Goal: Task Accomplishment & Management: Complete application form

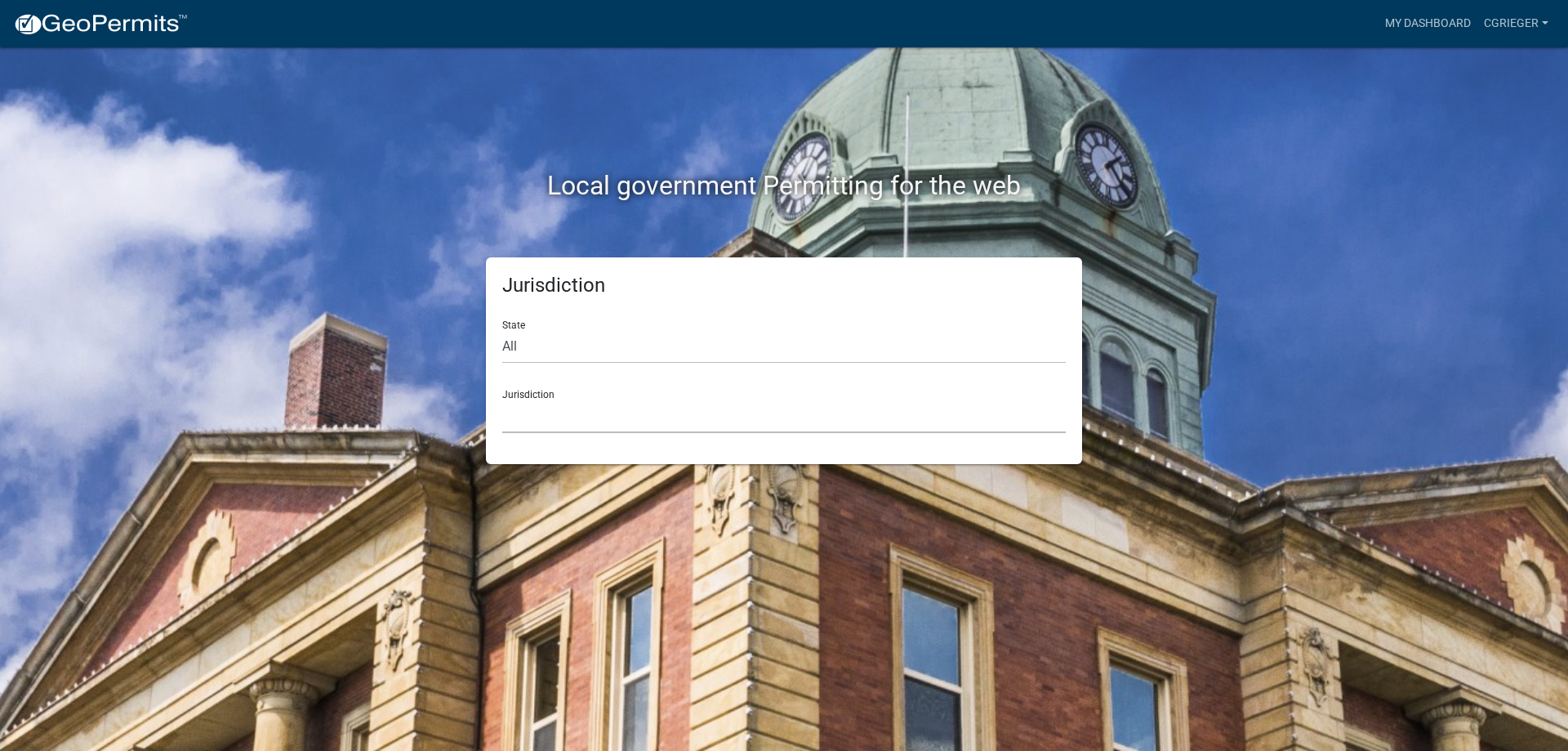
click at [545, 422] on select "[GEOGRAPHIC_DATA], [US_STATE] [GEOGRAPHIC_DATA], [US_STATE][PERSON_NAME][GEOGRA…" at bounding box center [784, 416] width 564 height 34
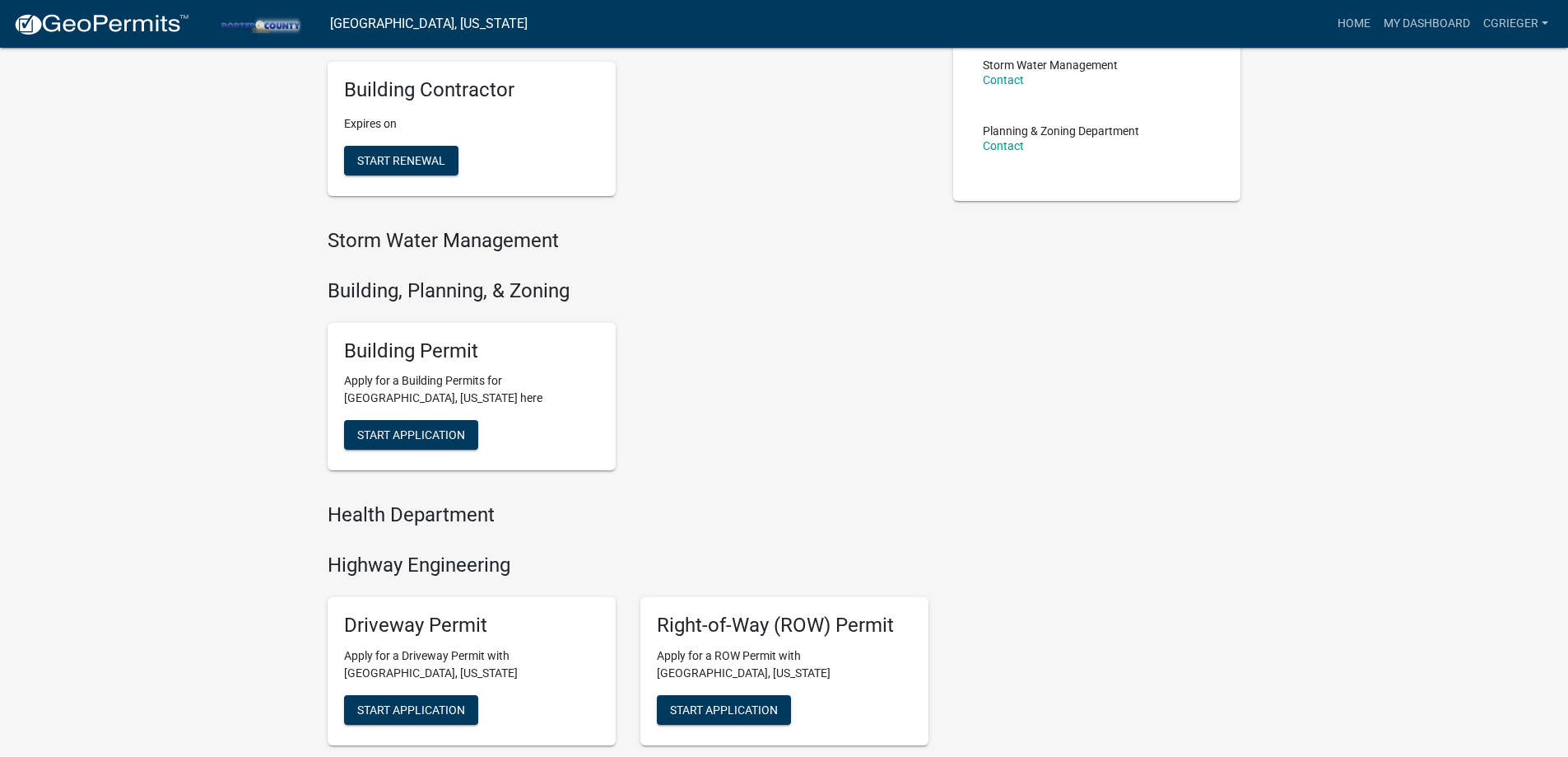
scroll to position [412, 0]
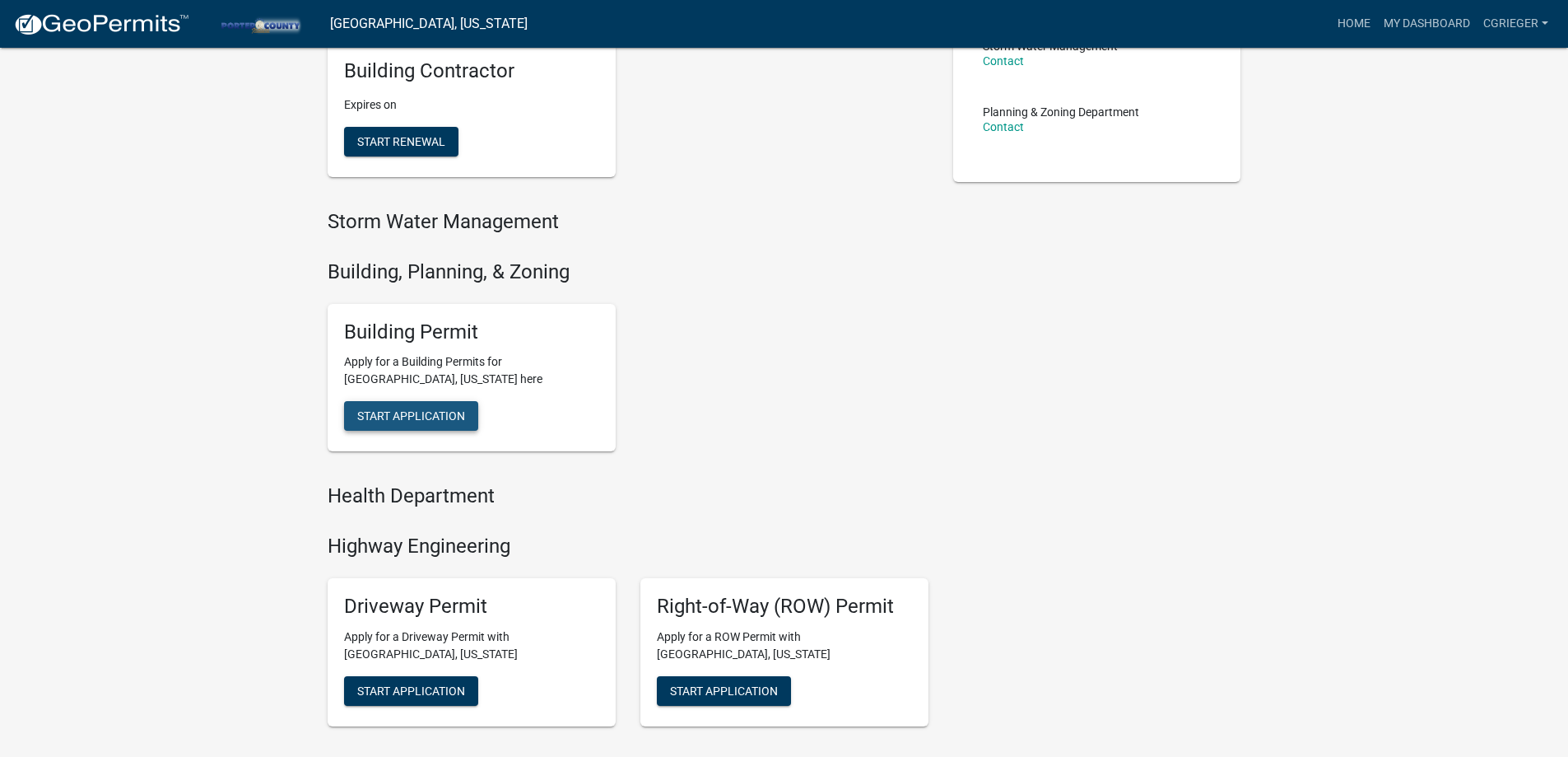
click at [429, 414] on span "Start Application" at bounding box center [411, 416] width 108 height 13
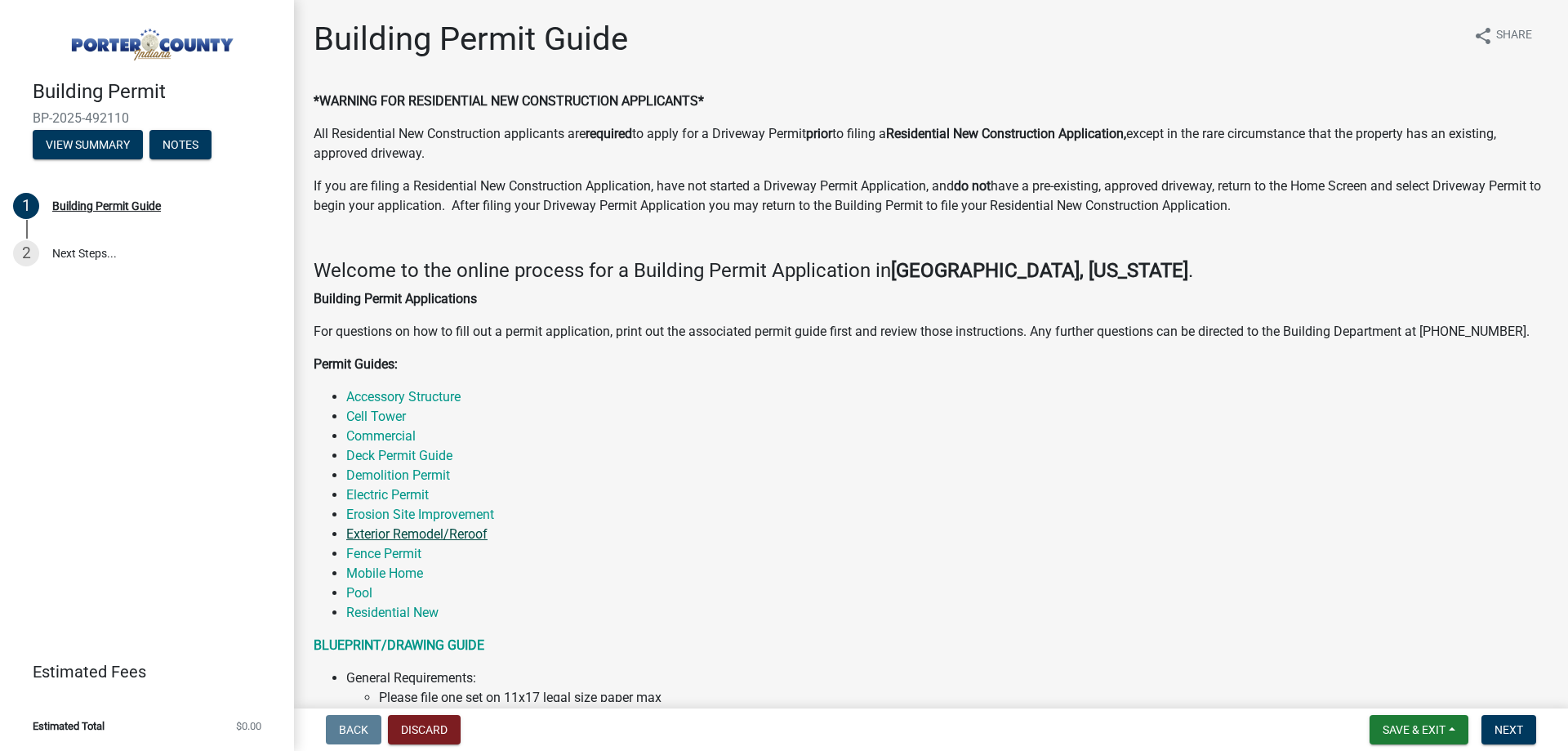
click at [388, 539] on link "Exterior Remodel/Reroof" at bounding box center [417, 533] width 142 height 15
click at [1513, 726] on span "Next" at bounding box center [1508, 729] width 28 height 13
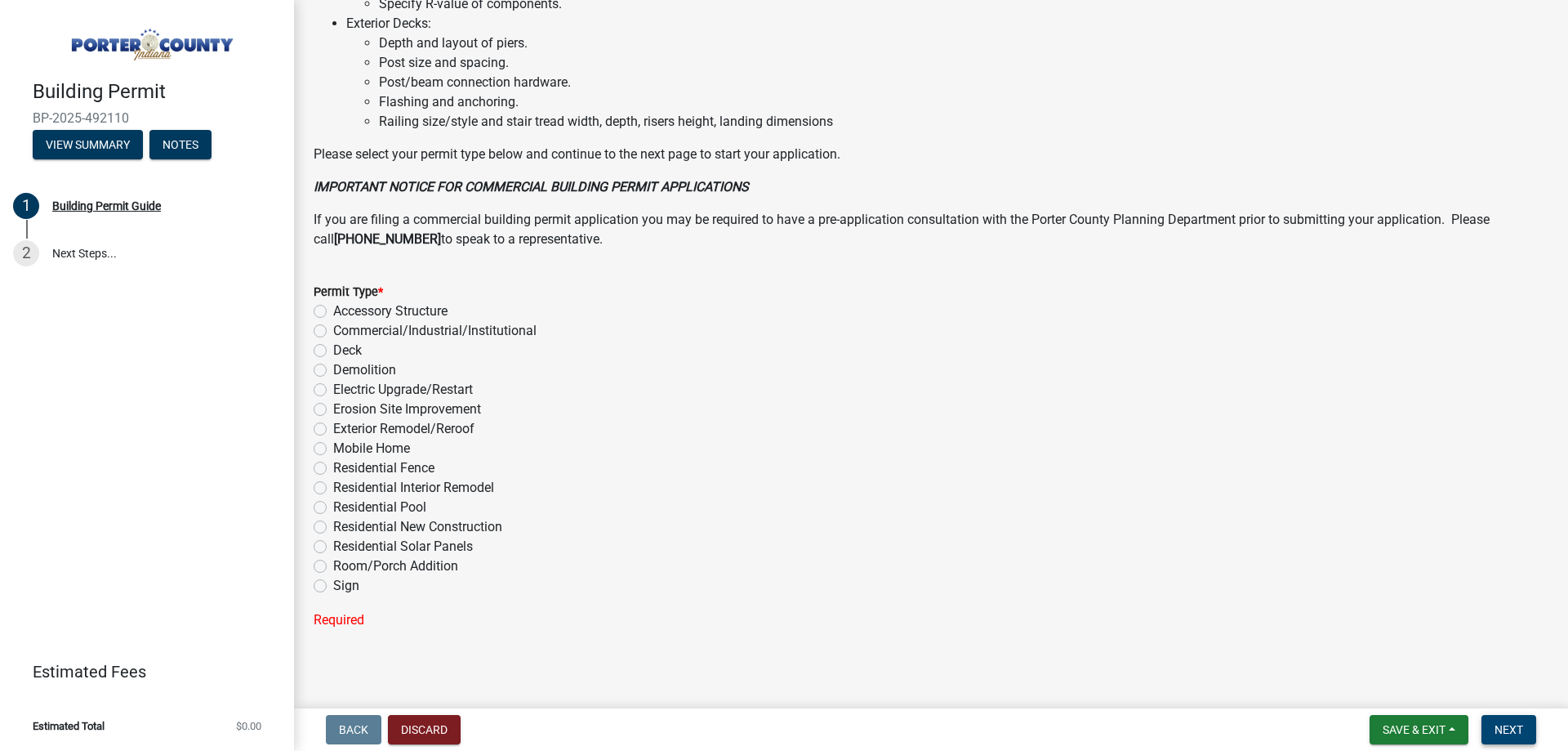
scroll to position [1130, 0]
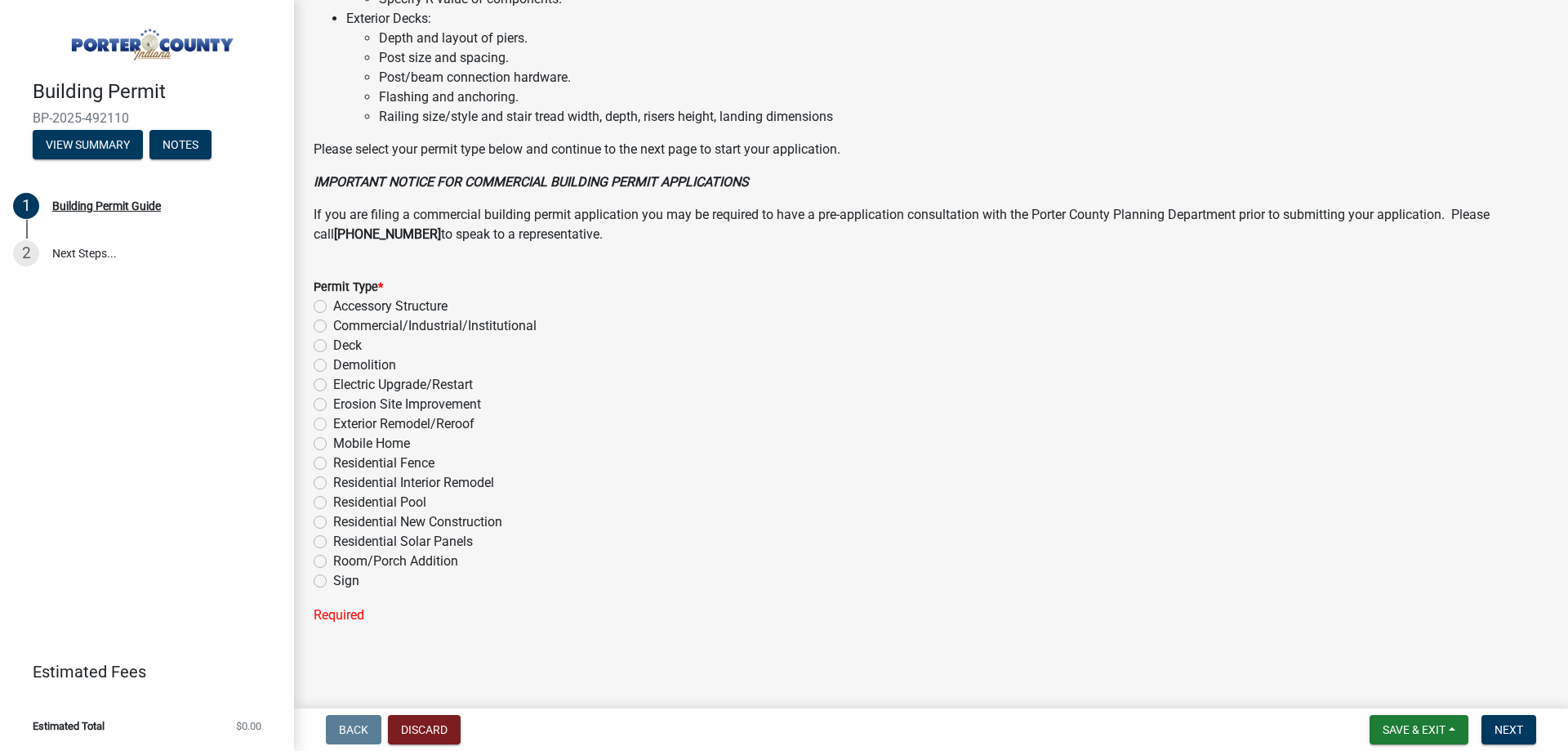
click at [333, 424] on label "Exterior Remodel/Reroof" at bounding box center [404, 424] width 142 height 20
click at [333, 424] on input "Exterior Remodel/Reroof" at bounding box center [339, 420] width 11 height 11
radio input "true"
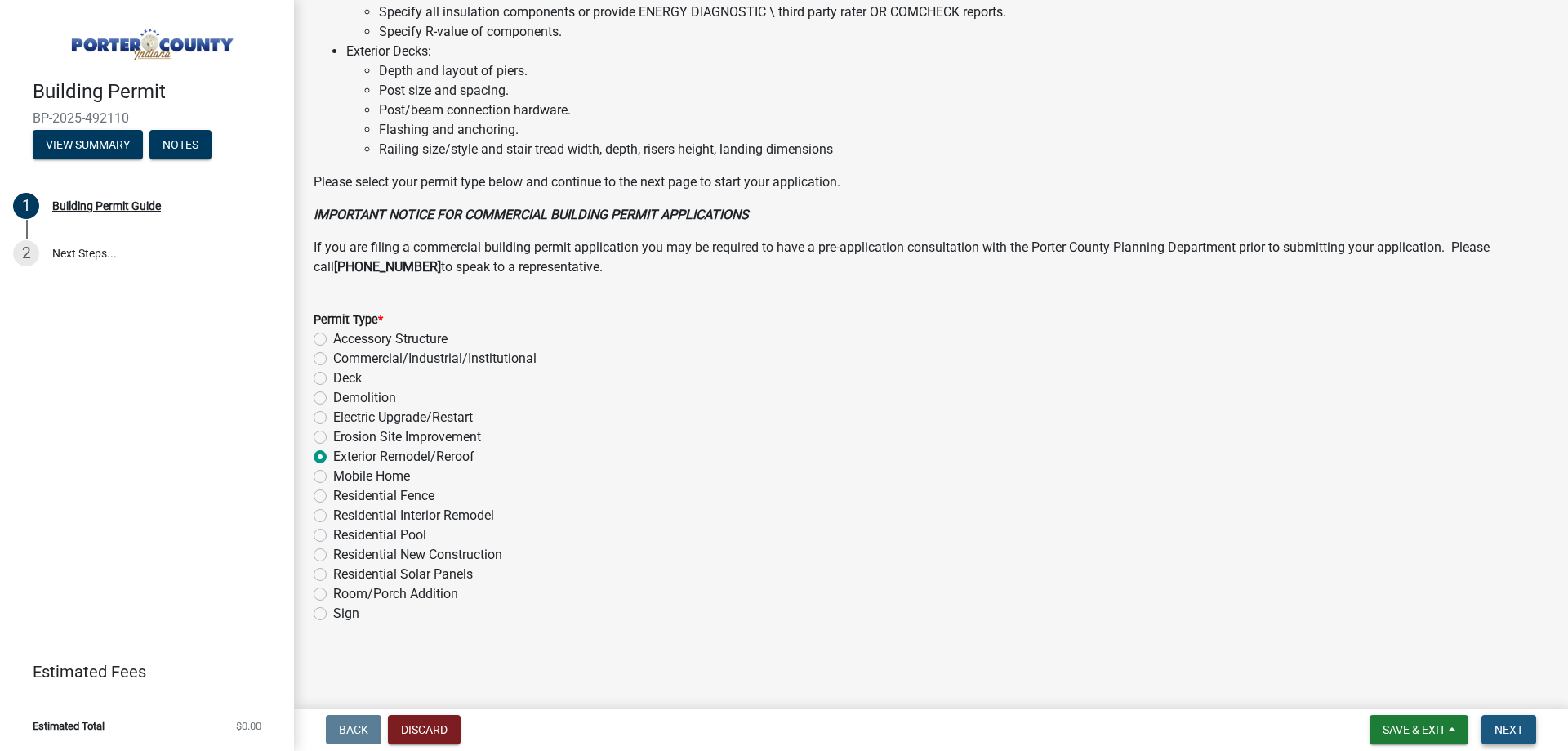
click at [1521, 723] on span "Next" at bounding box center [1508, 729] width 28 height 13
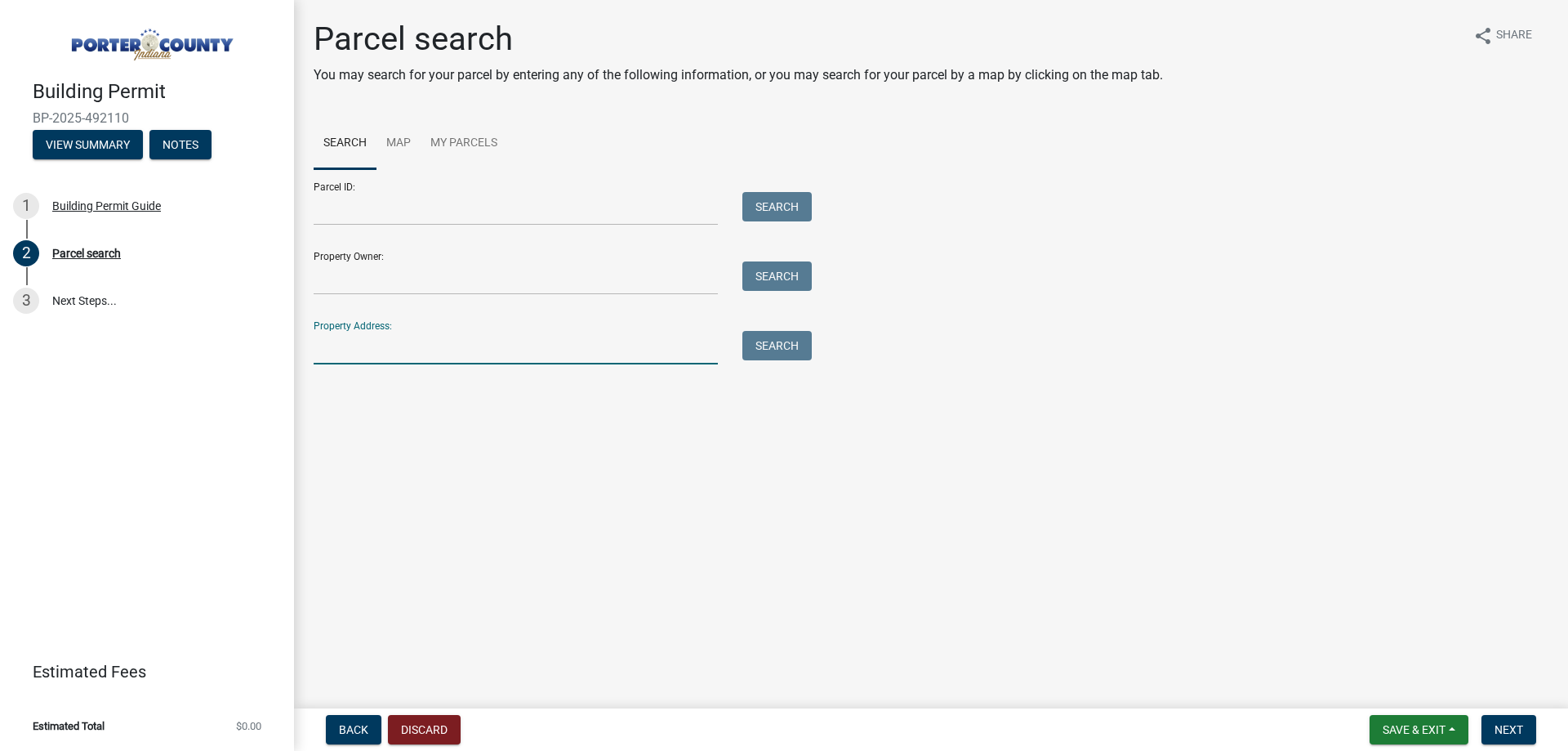
click at [419, 350] on input "Property Address:" at bounding box center [515, 347] width 404 height 34
type input "275 Hawkwood"
click at [777, 346] on button "Search" at bounding box center [777, 345] width 69 height 29
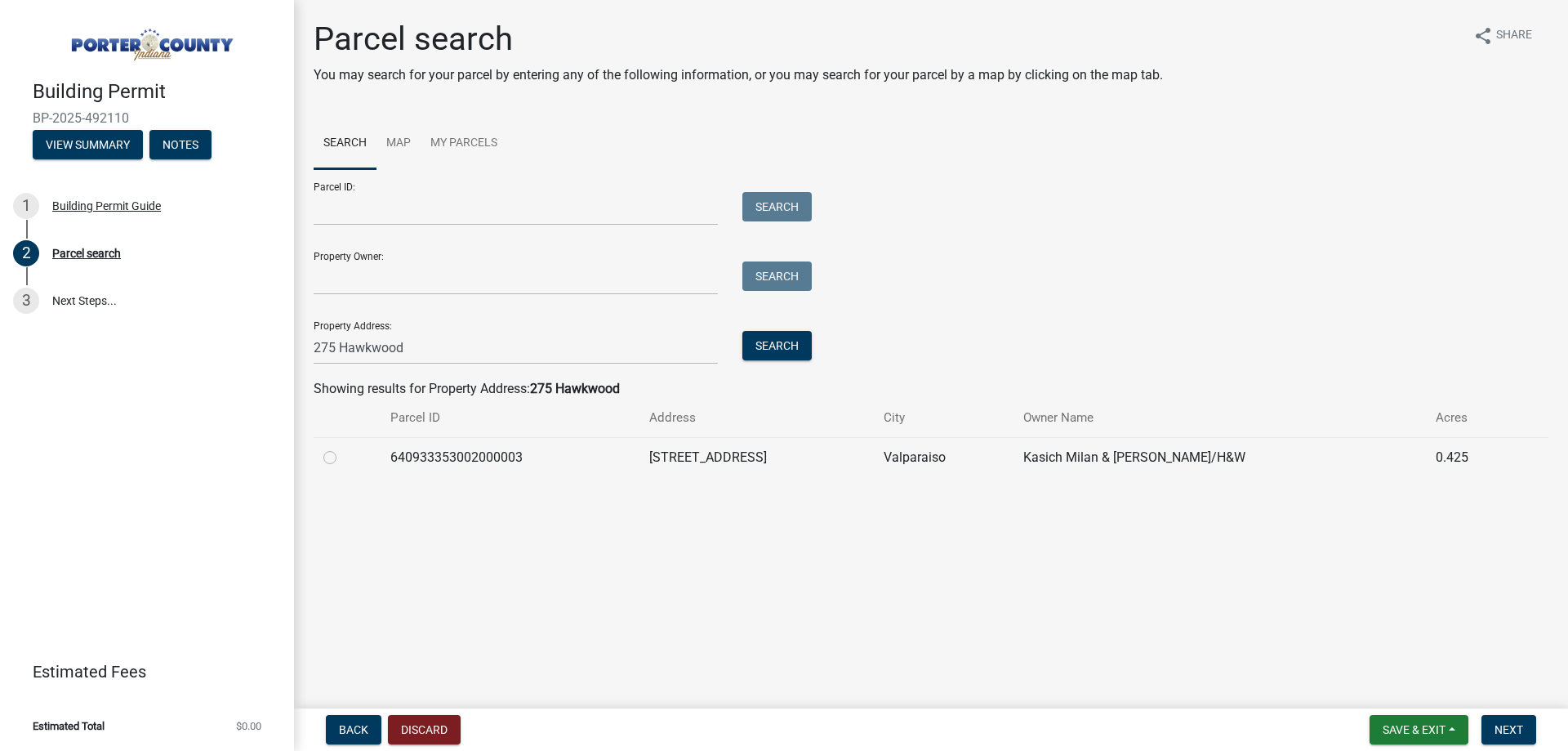
click at [343, 448] on label at bounding box center [343, 448] width 0 height 0
click at [343, 457] on input "radio" at bounding box center [349, 453] width 11 height 11
radio input "true"
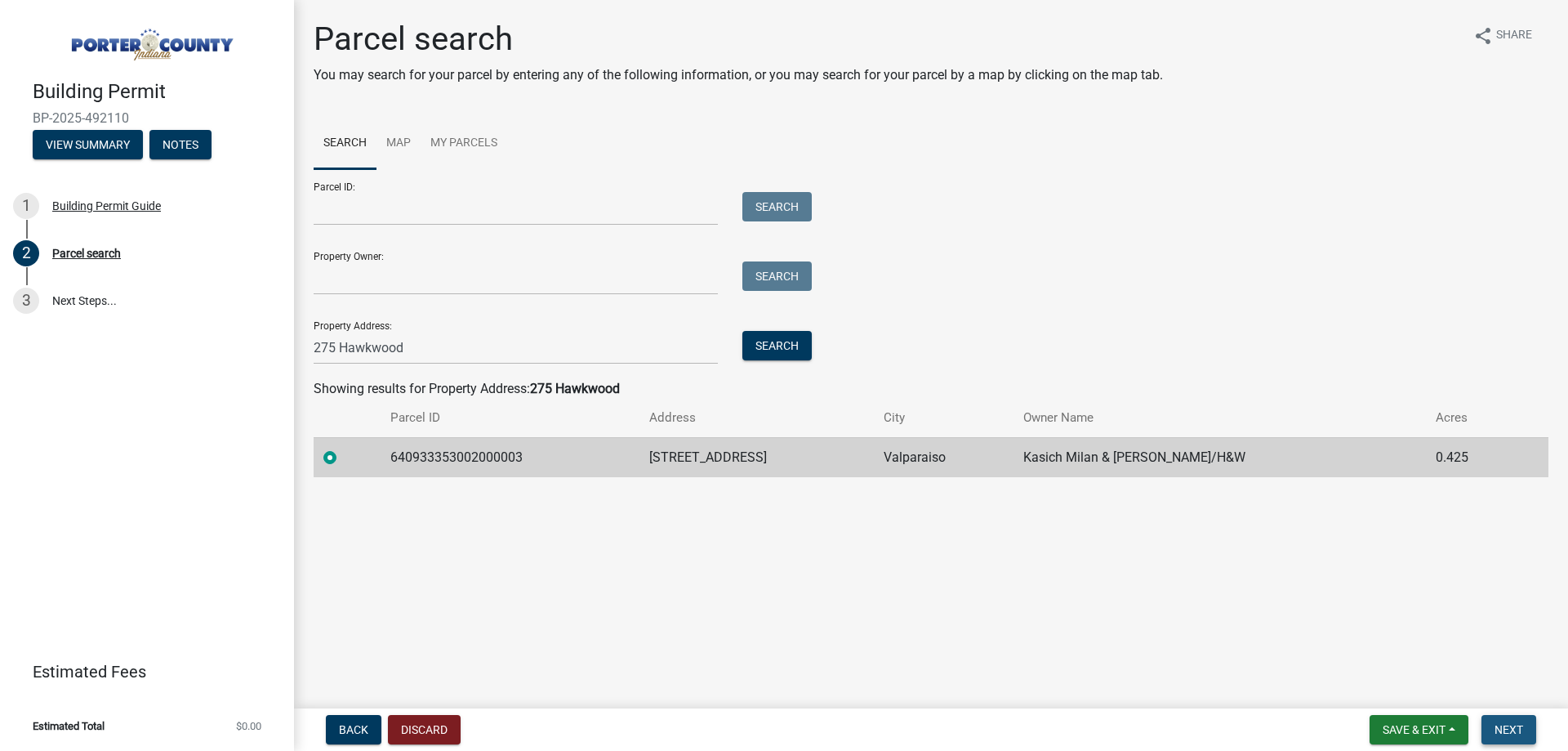
click at [1514, 727] on span "Next" at bounding box center [1508, 729] width 28 height 13
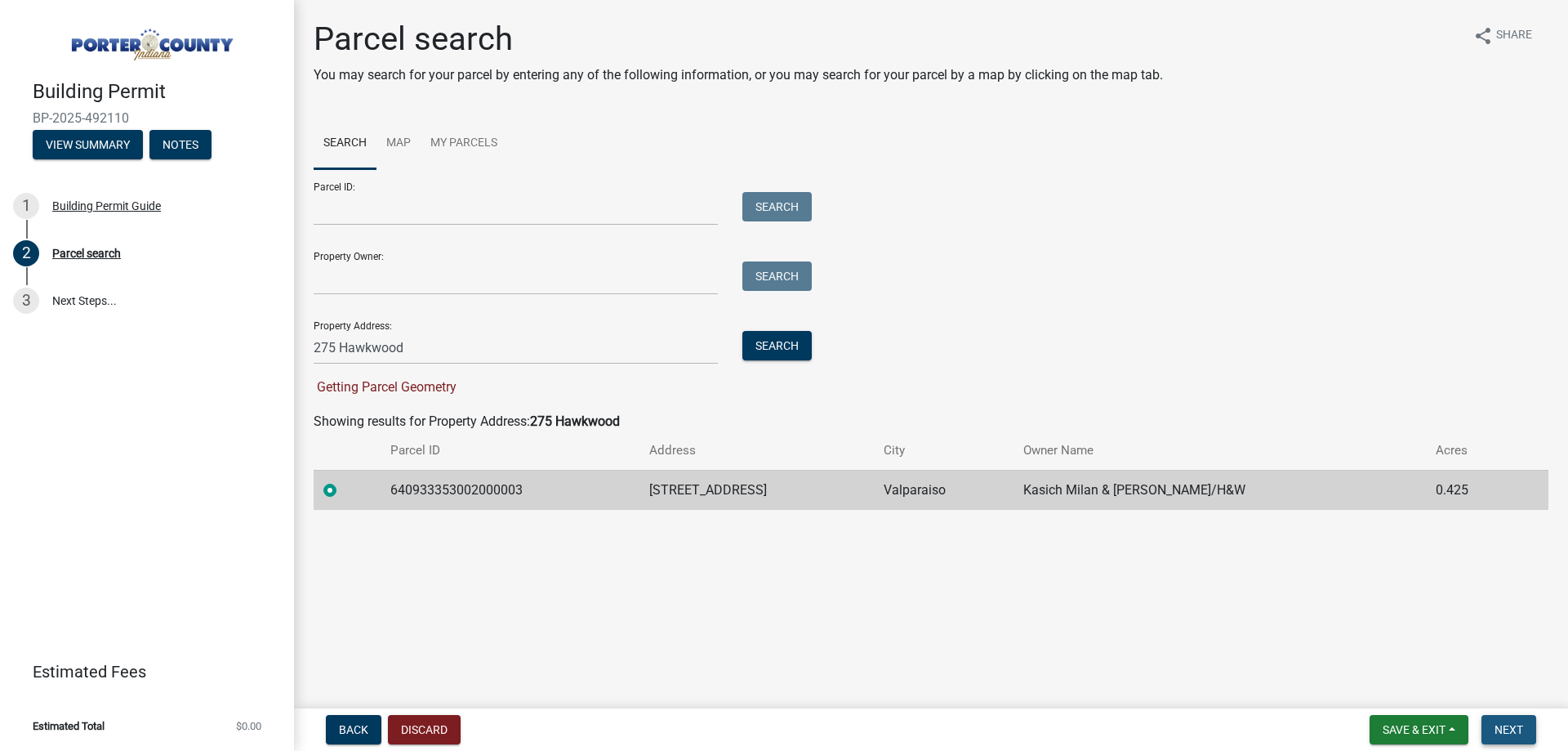
click at [1509, 728] on span "Next" at bounding box center [1508, 729] width 28 height 13
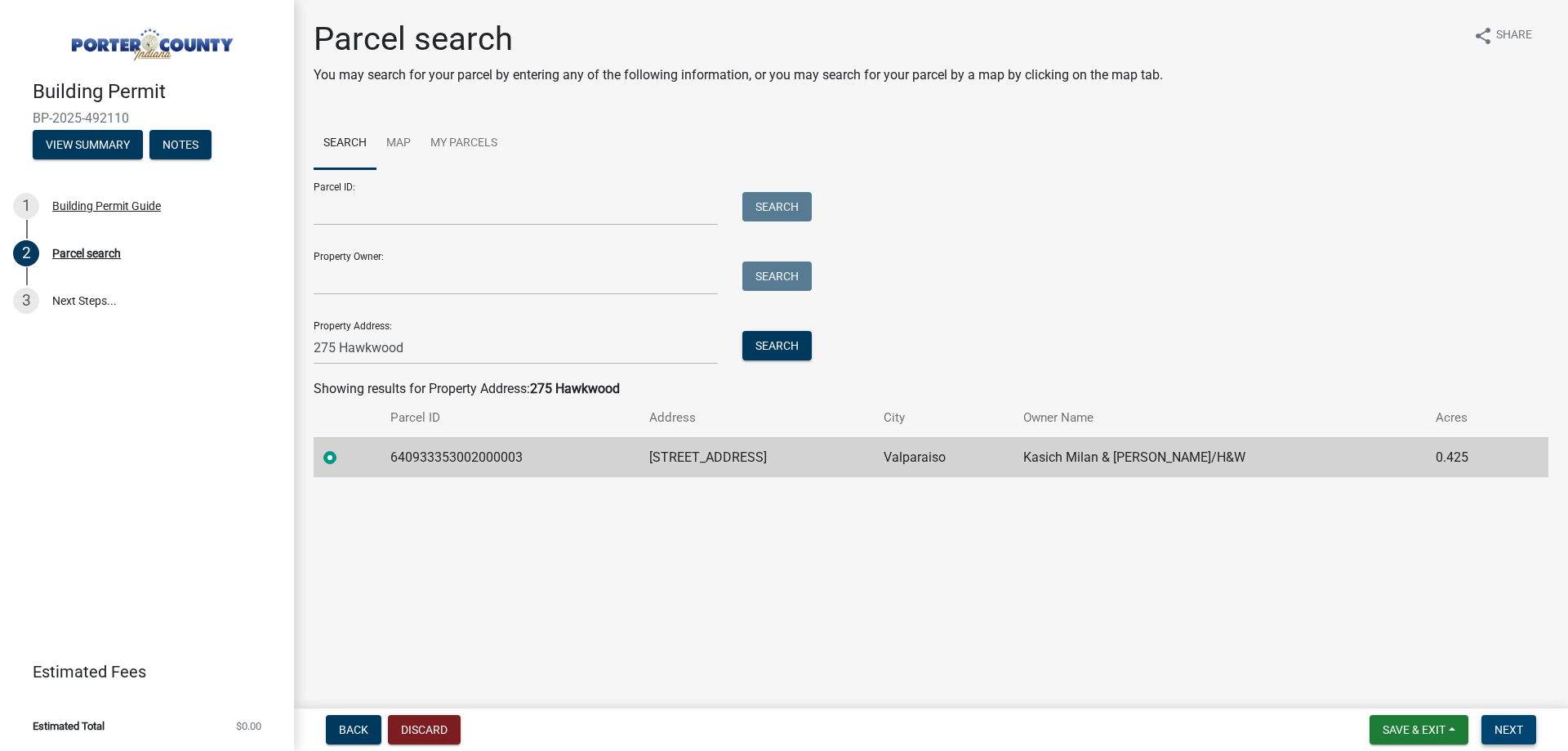
click at [1512, 736] on span "Next" at bounding box center [1508, 729] width 28 height 13
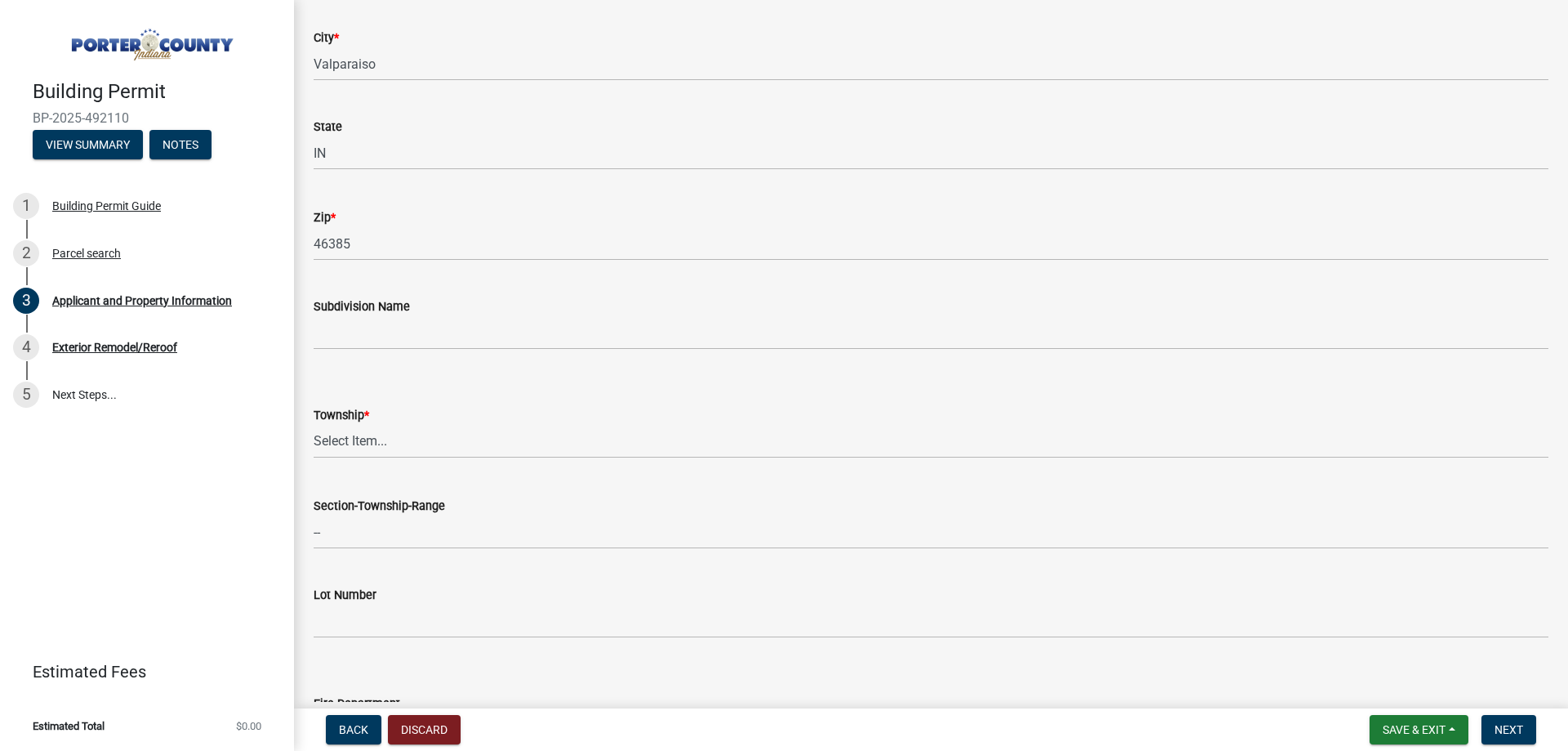
scroll to position [654, 0]
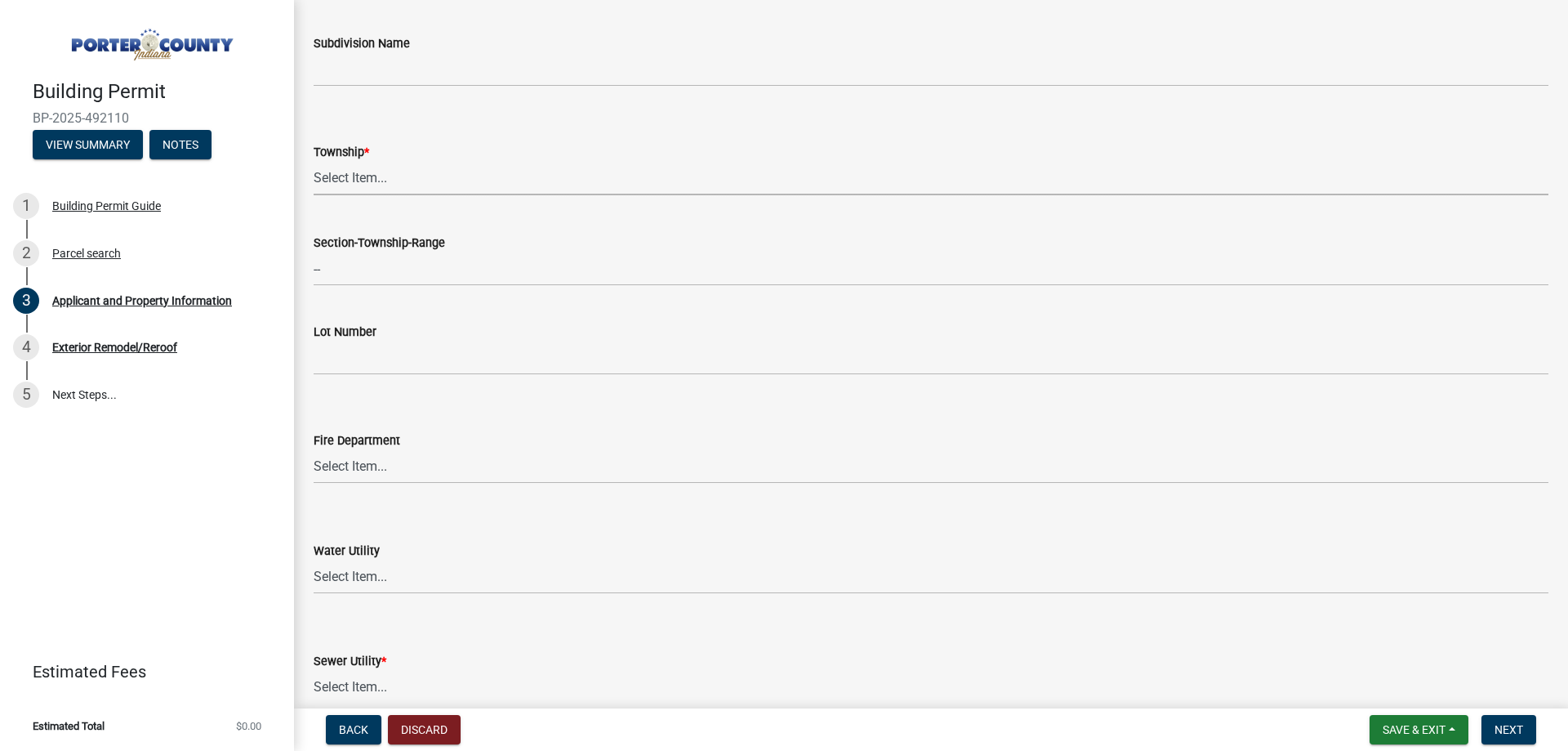
click at [387, 182] on select "Select Item... [PERSON_NAME][GEOGRAPHIC_DATA] [PERSON_NAME][GEOGRAPHIC_DATA] [G…" at bounding box center [931, 178] width 1235 height 34
click at [313, 162] on select "Select Item... [PERSON_NAME][GEOGRAPHIC_DATA] [PERSON_NAME][GEOGRAPHIC_DATA] [G…" at bounding box center [931, 178] width 1235 height 34
select select "6f5aa9ae-62ac-41bd-979a-9c71eae504cc"
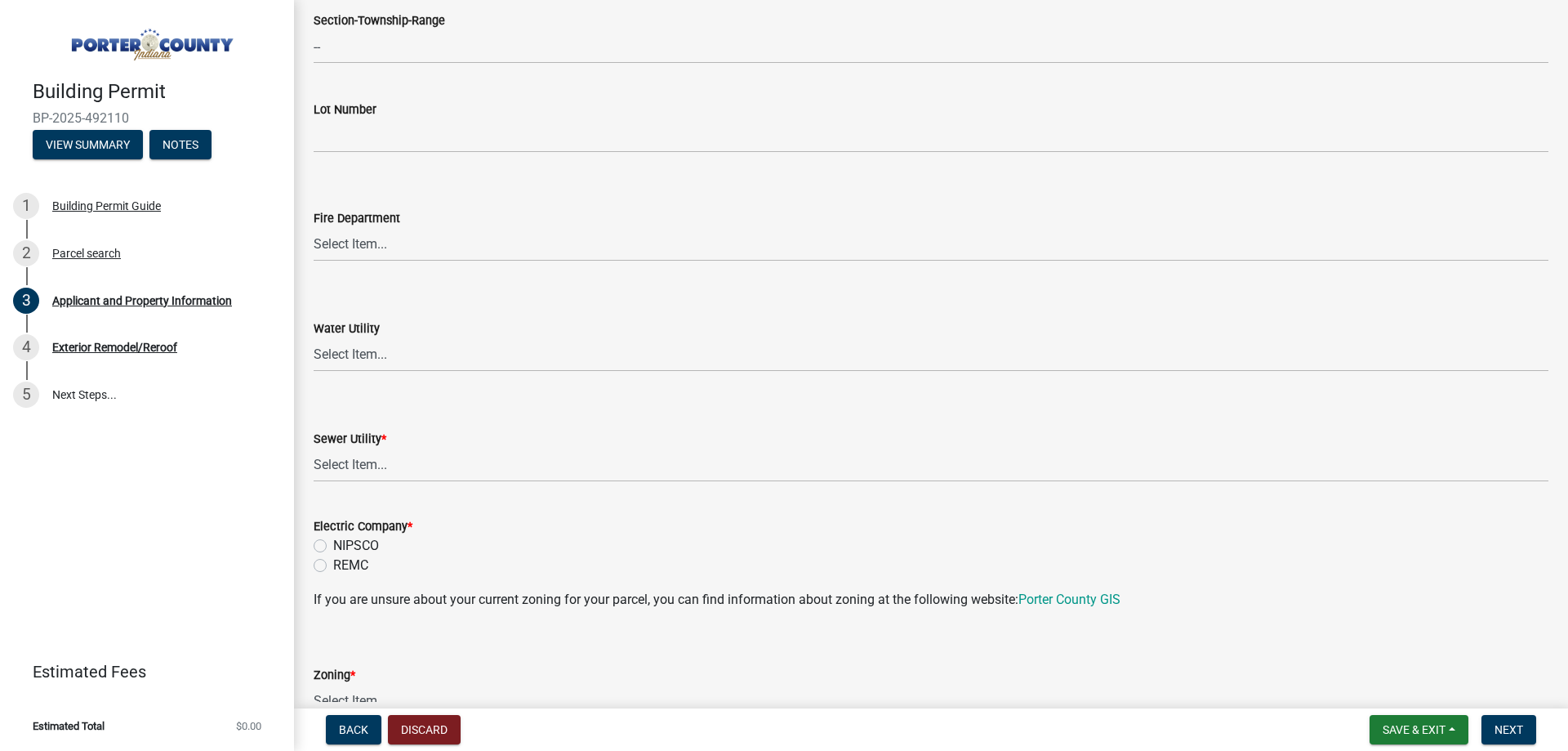
scroll to position [899, 0]
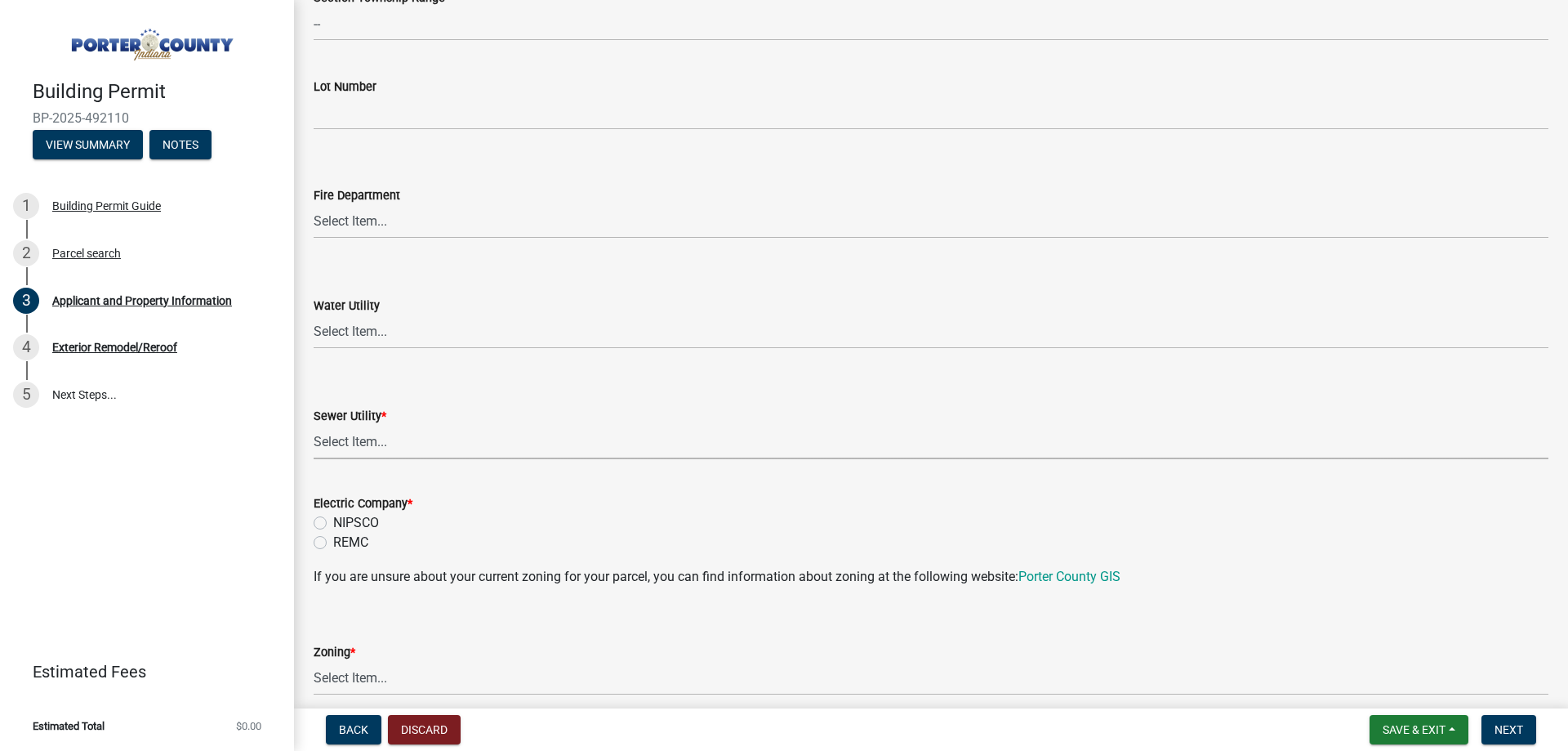
click at [390, 443] on select "Select Item... Aqua [US_STATE] Inc Damon Run Falling Waters Lake Eliza - LEACD …" at bounding box center [931, 442] width 1235 height 34
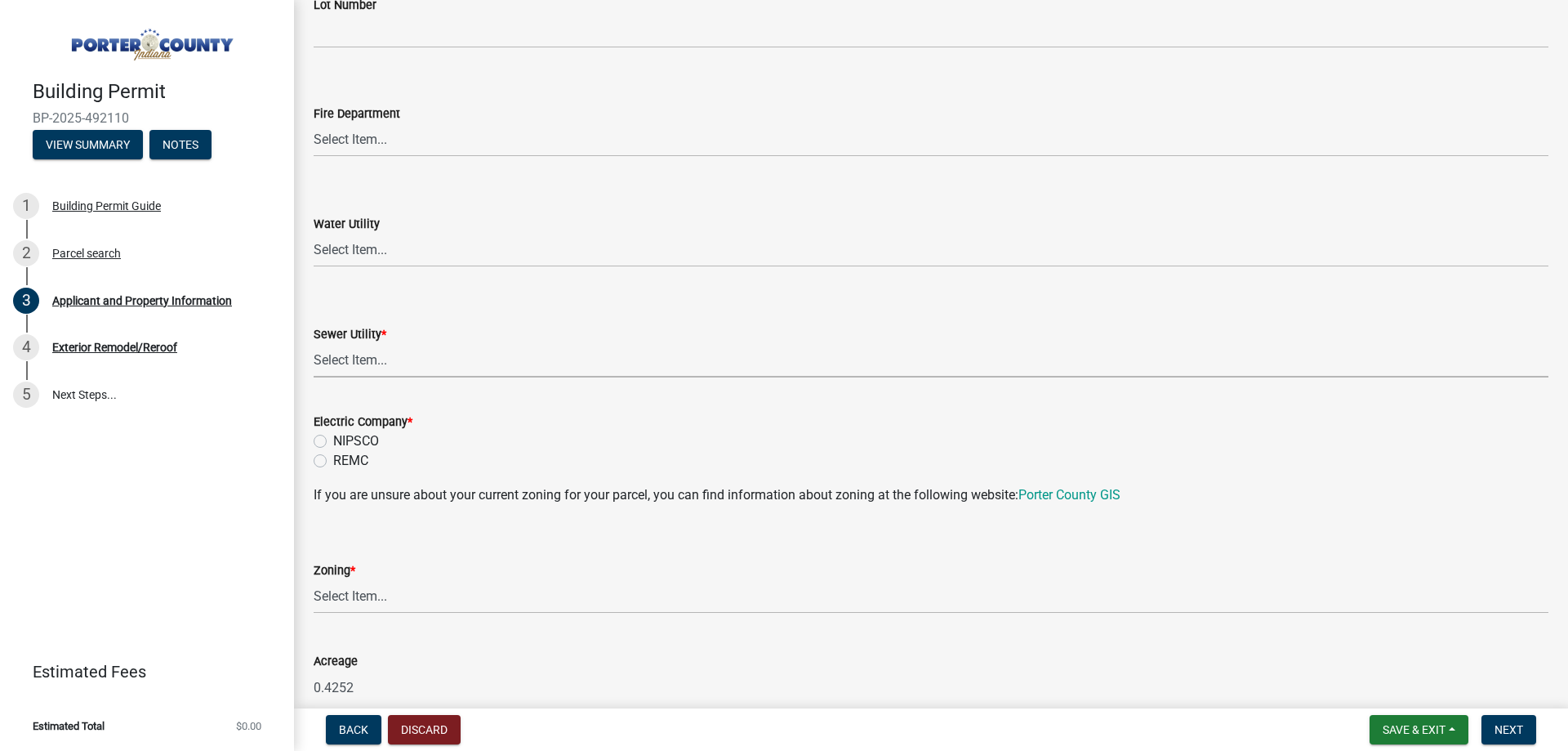
click at [381, 361] on select "Select Item... Aqua [US_STATE] Inc Damon Run Falling Waters Lake Eliza - LEACD …" at bounding box center [931, 361] width 1235 height 34
click at [313, 344] on select "Select Item... Aqua [US_STATE] Inc Damon Run Falling Waters Lake Eliza - LEACD …" at bounding box center [931, 361] width 1235 height 34
select select "c796f995-08fe-487b-a20e-70ab553361d3"
click at [333, 438] on label "NIPSCO" at bounding box center [356, 441] width 45 height 20
click at [333, 438] on input "NIPSCO" at bounding box center [339, 437] width 11 height 11
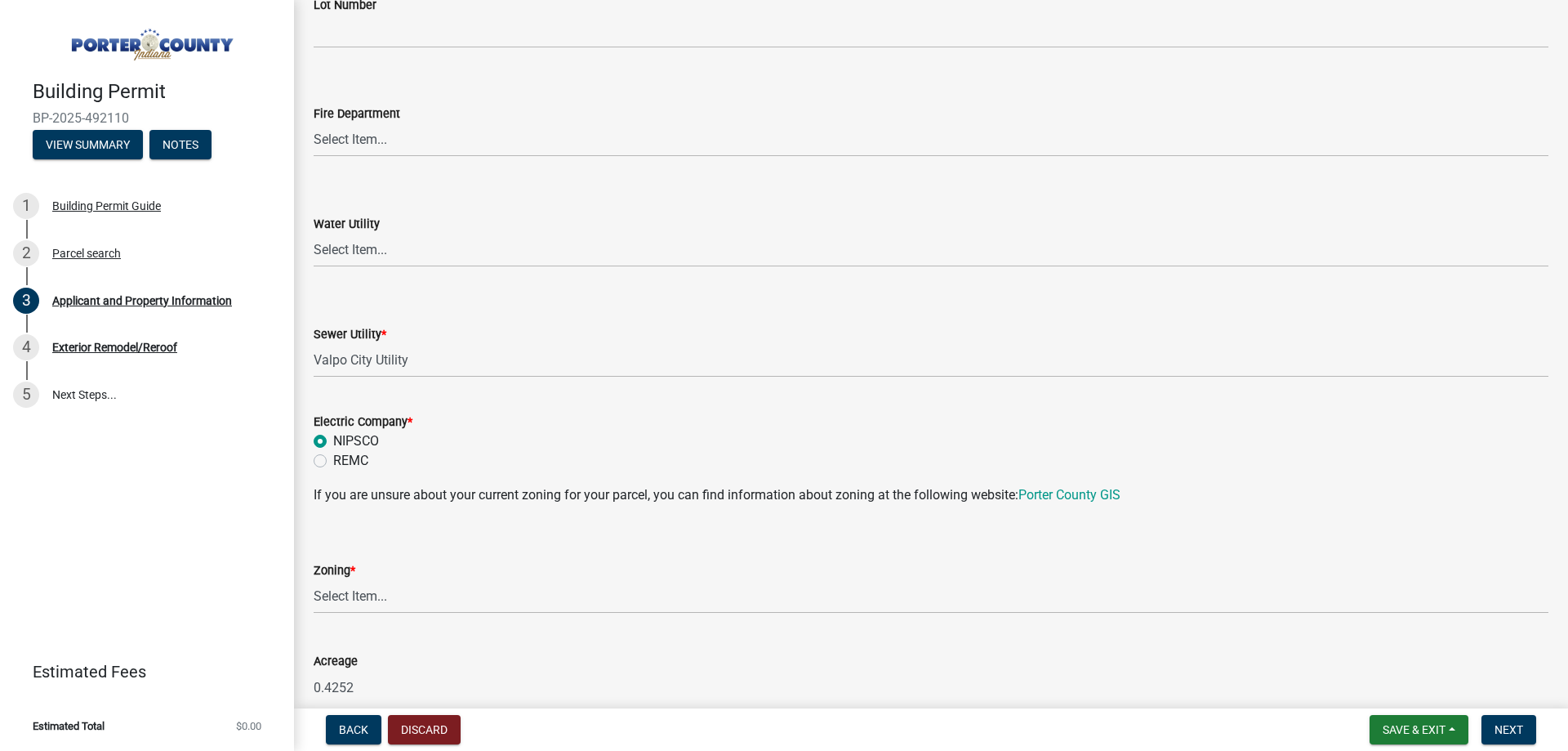
radio input "true"
click at [367, 599] on select "Select Item... A1 A2 CH CM CN I1 I2 I3 IN MP OT P1 P2 PUD R1 R2 R3 R4 RL RR" at bounding box center [931, 597] width 1235 height 34
click at [313, 580] on select "Select Item... A1 A2 CH CM CN I1 I2 I3 IN MP OT P1 P2 PUD R1 R2 R3 R4 RL RR" at bounding box center [931, 597] width 1235 height 34
select select "0d764019-f1ff-4f3b-9299-33f0d080acc7"
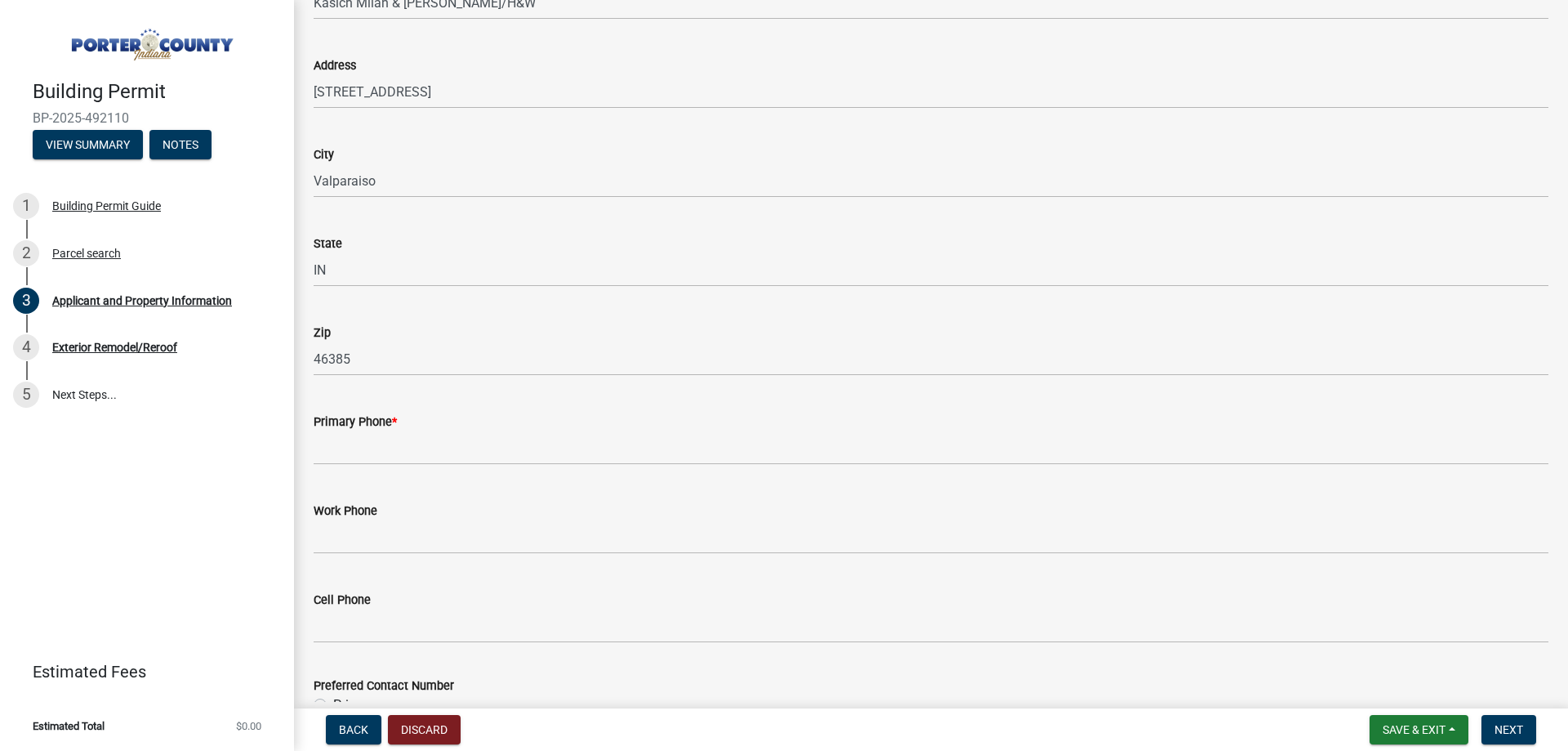
scroll to position [1797, 0]
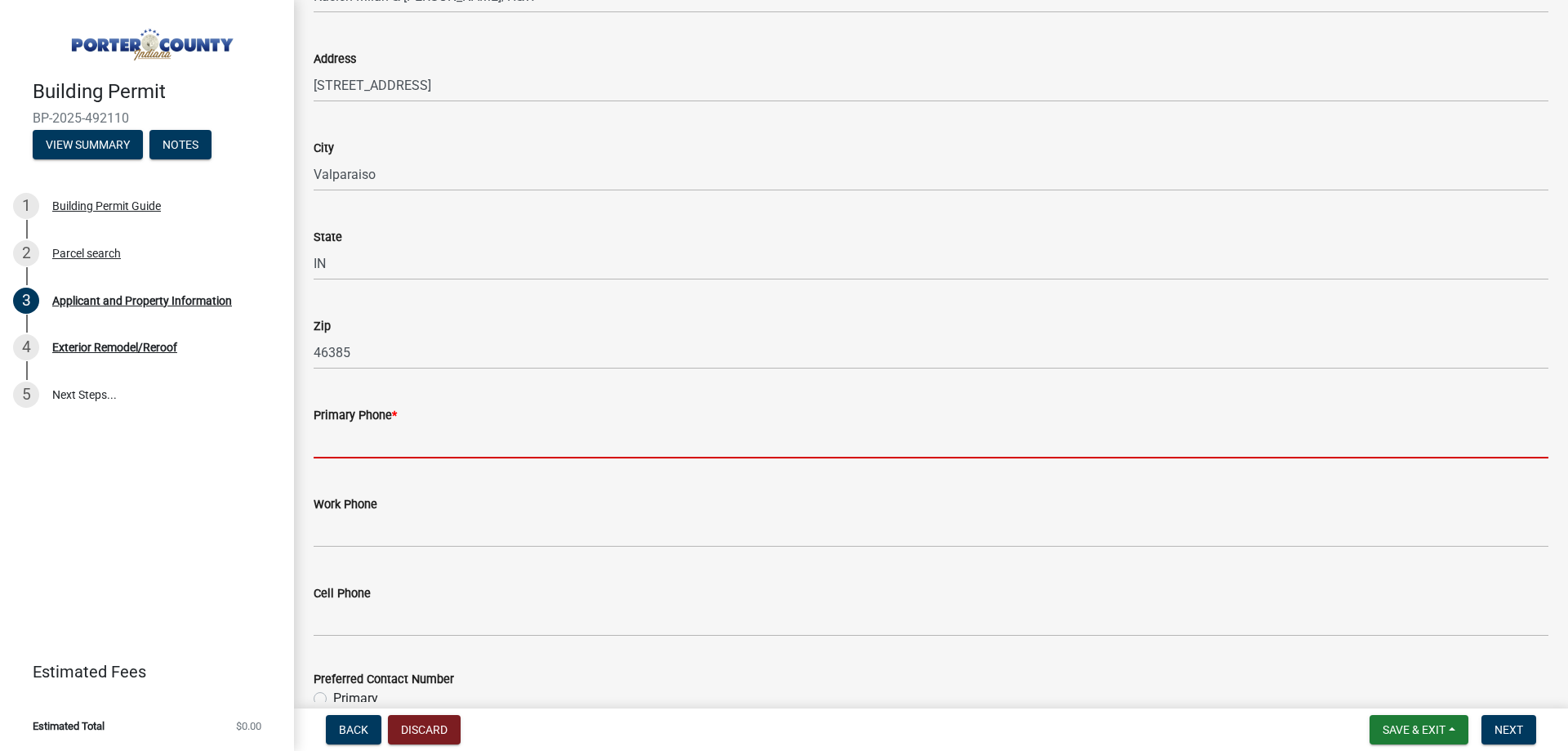
click at [432, 442] on input "Primary Phone *" at bounding box center [931, 441] width 1235 height 34
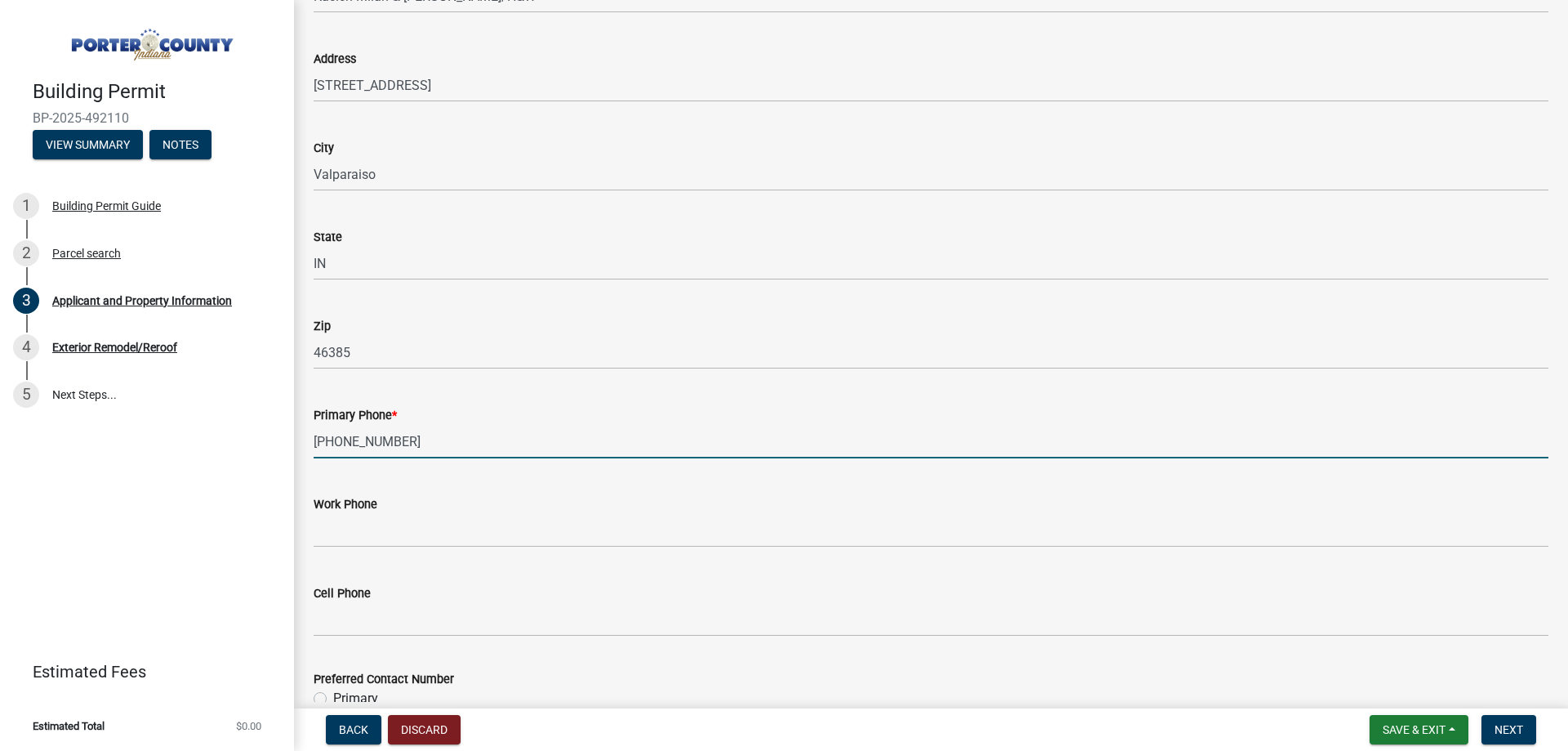
click at [437, 440] on input "[PHONE_NUMBER]" at bounding box center [931, 441] width 1235 height 34
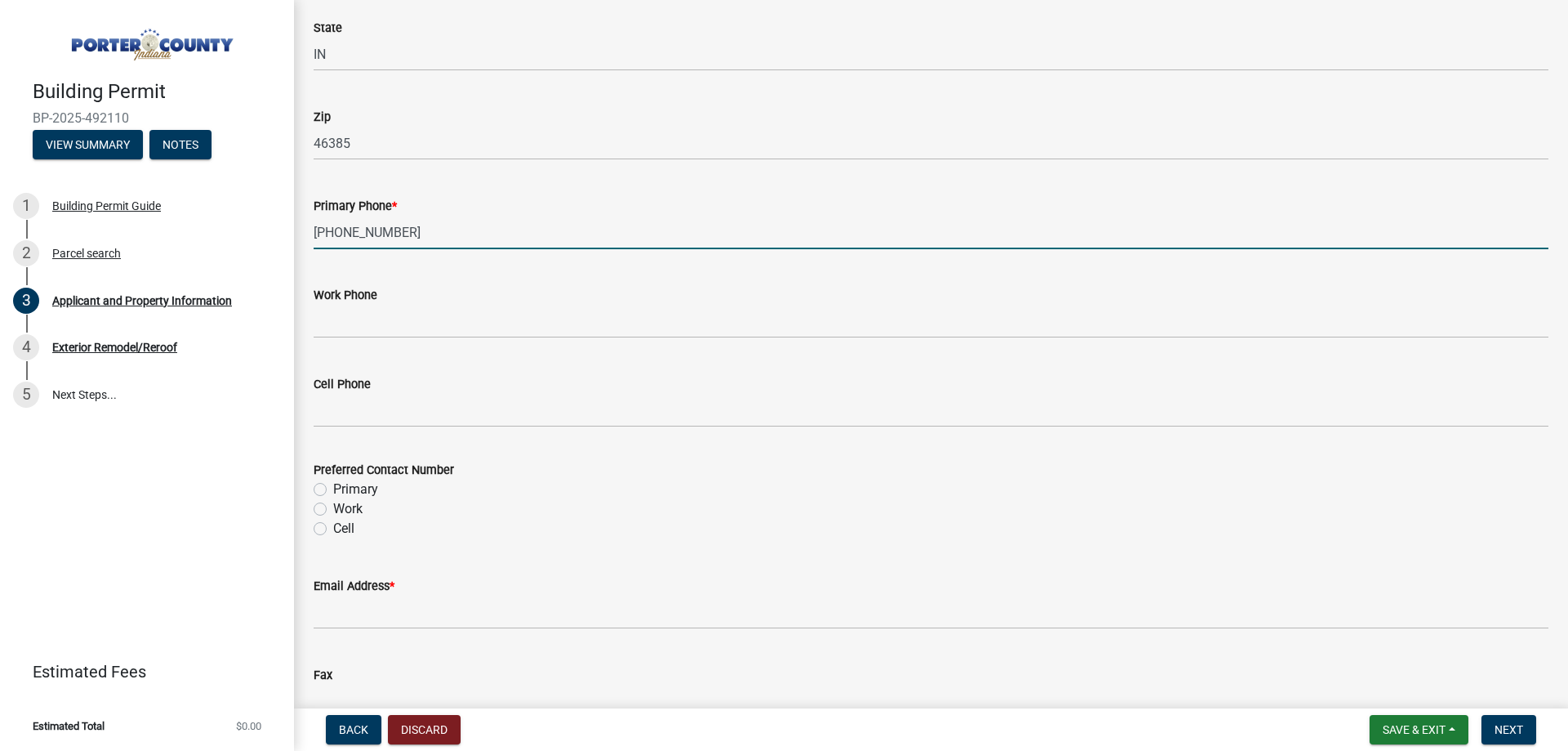
scroll to position [2042, 0]
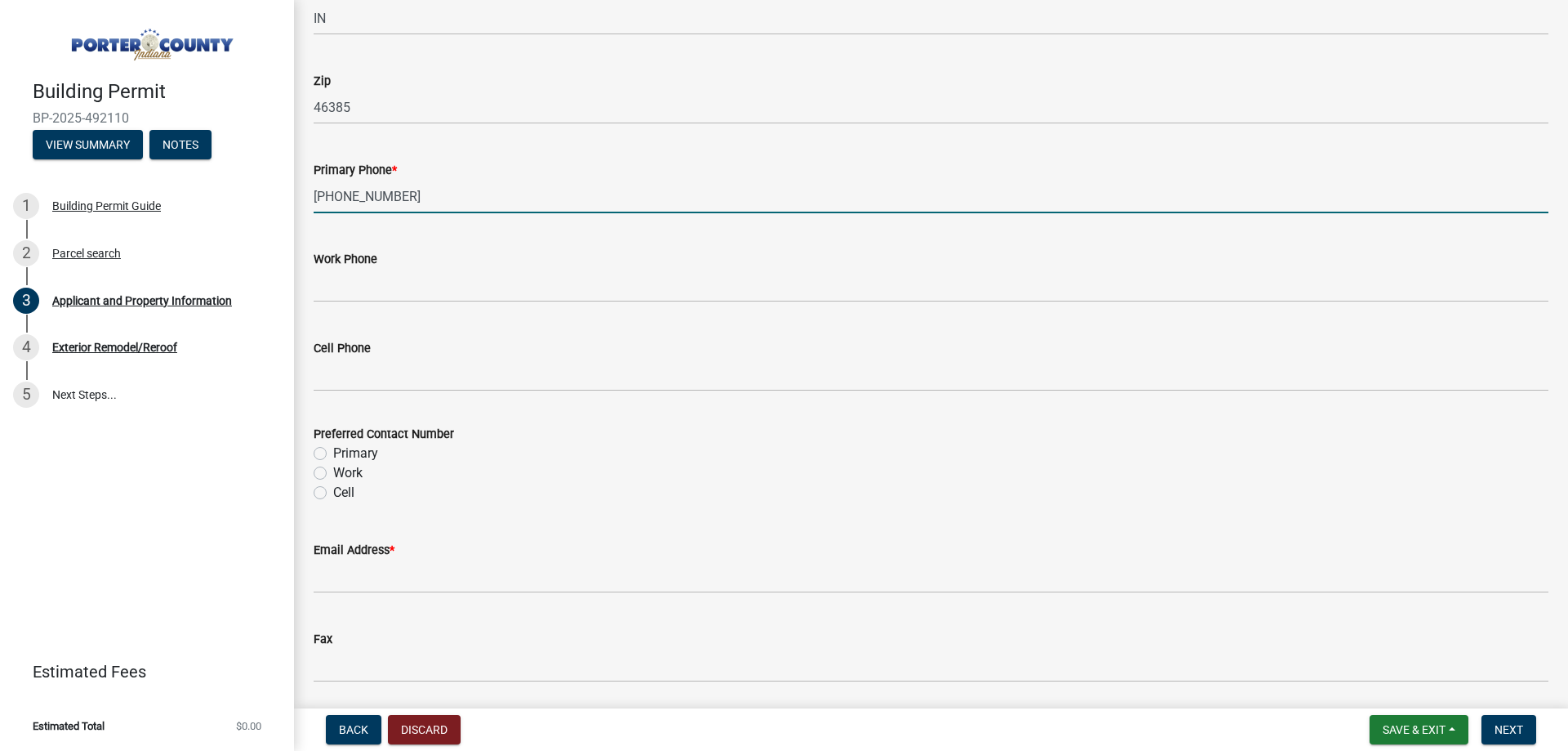
type input "[PHONE_NUMBER]"
click at [333, 450] on label "Primary" at bounding box center [355, 453] width 44 height 20
click at [333, 450] on input "Primary" at bounding box center [339, 449] width 11 height 11
radio input "true"
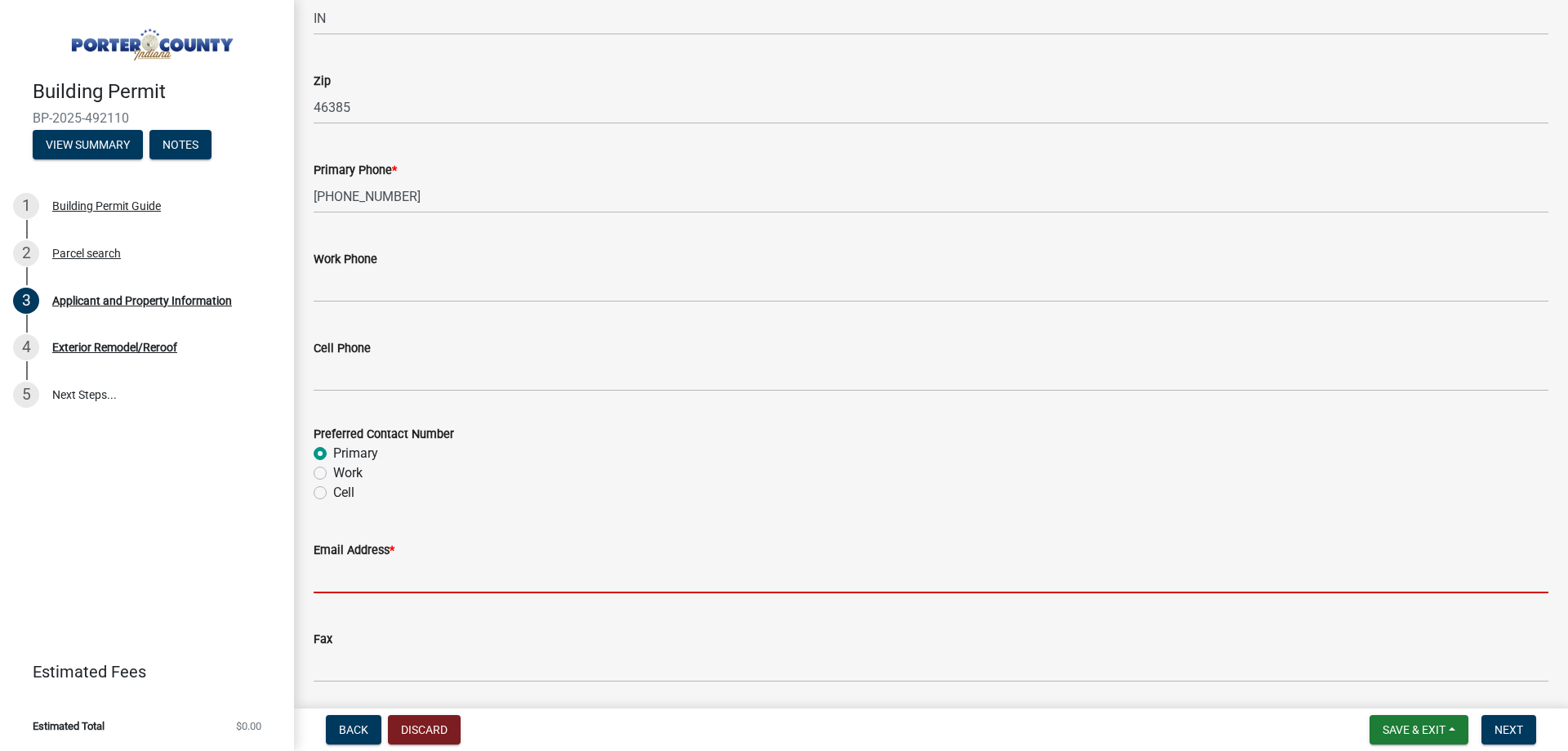
click at [354, 588] on input "Email Address *" at bounding box center [931, 576] width 1235 height 34
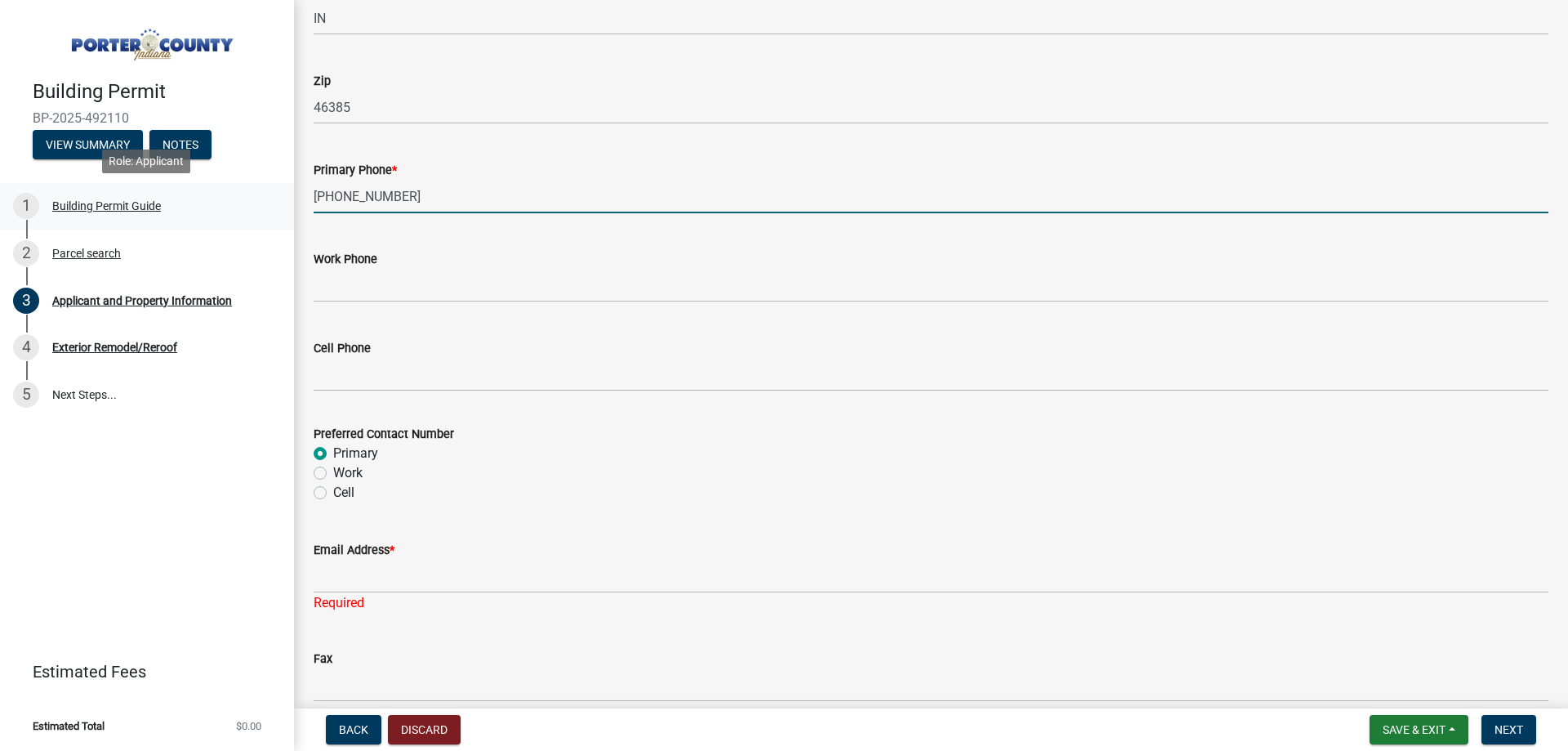
drag, startPoint x: 408, startPoint y: 196, endPoint x: 223, endPoint y: 184, distance: 185.4
click at [223, 184] on div "Building Permit BP-2025-492110 View Summary Notes 1 Building Permit Guide 2 Par…" at bounding box center [784, 375] width 1568 height 751
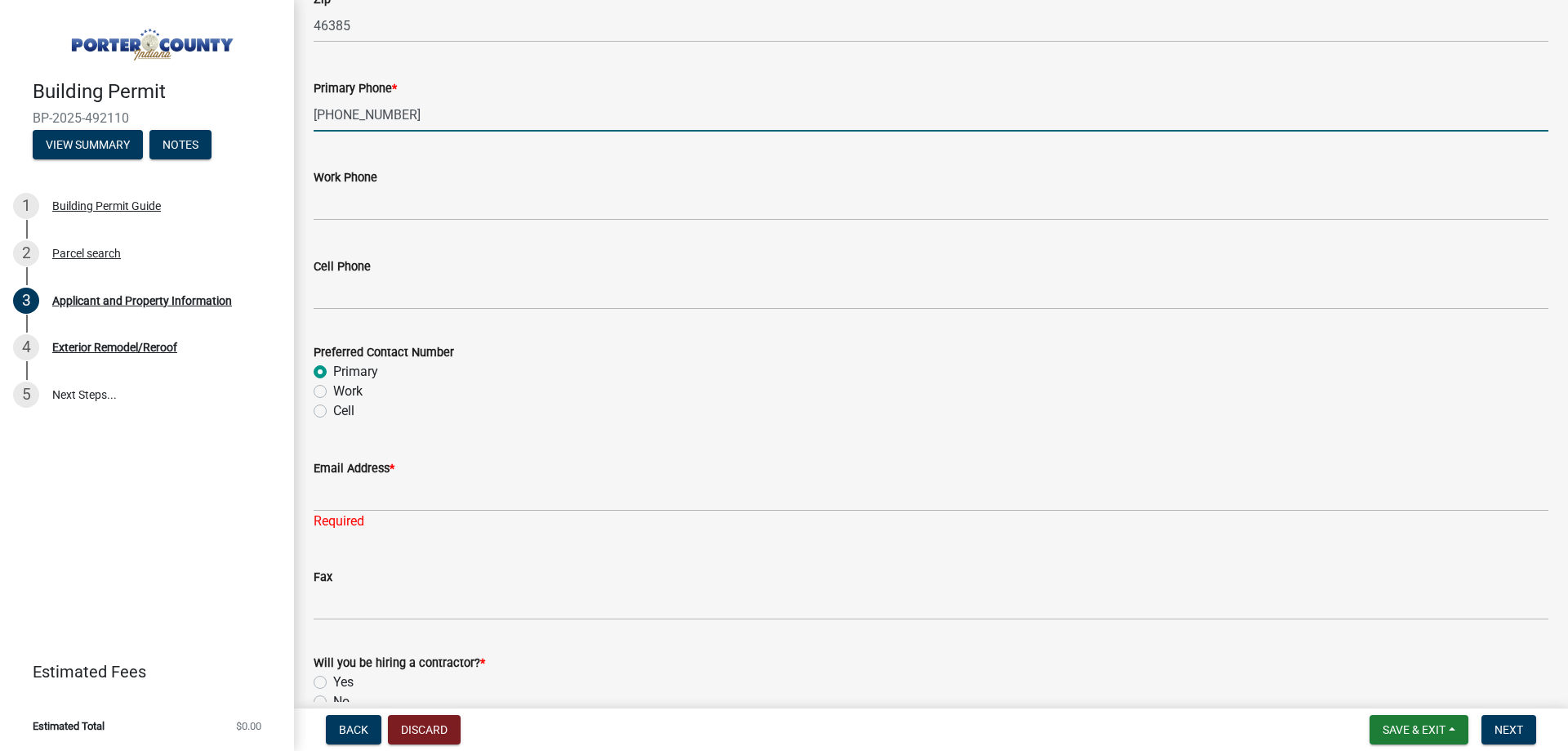
scroll to position [2206, 0]
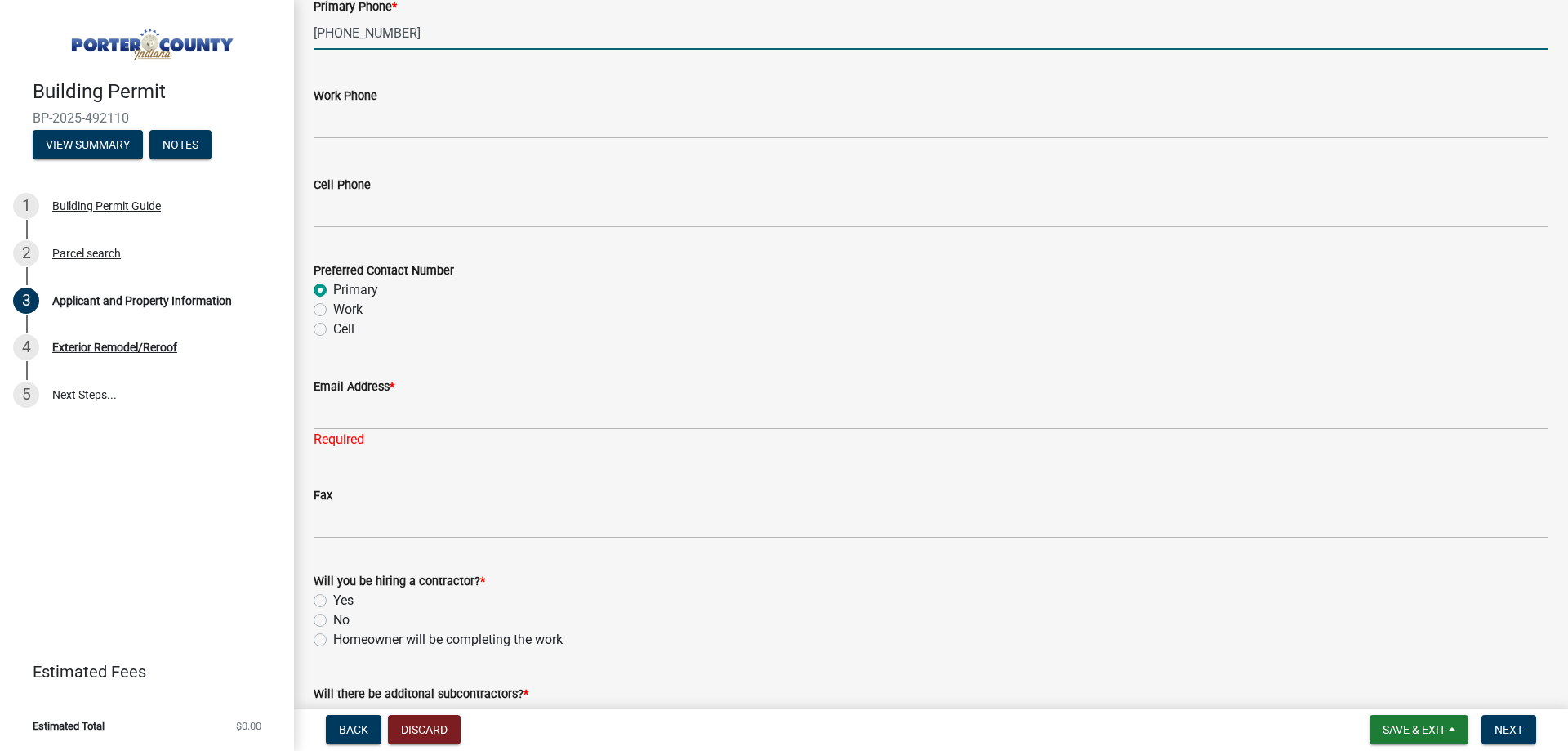
type input "[PHONE_NUMBER]"
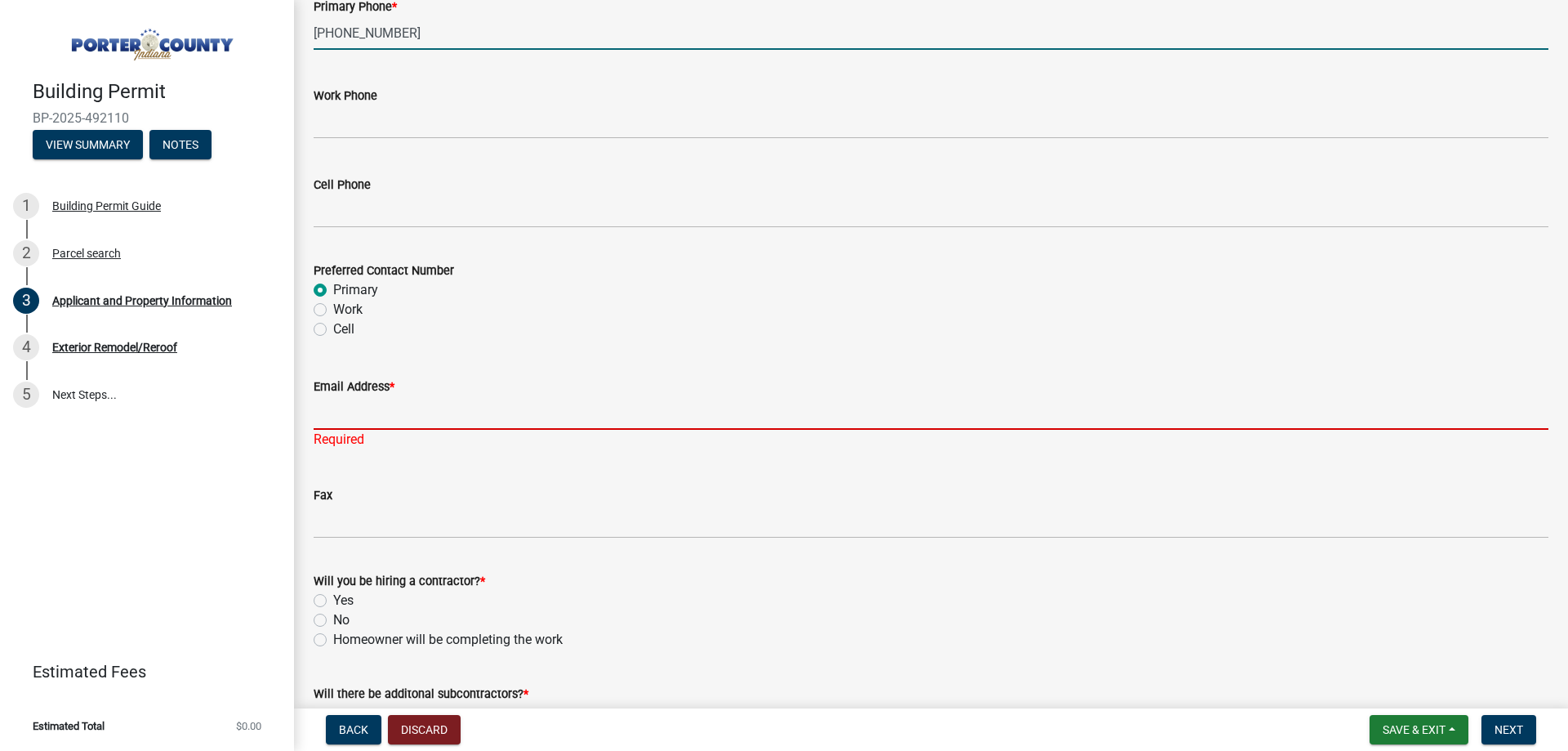
click at [389, 418] on input "Email Address *" at bounding box center [931, 412] width 1235 height 34
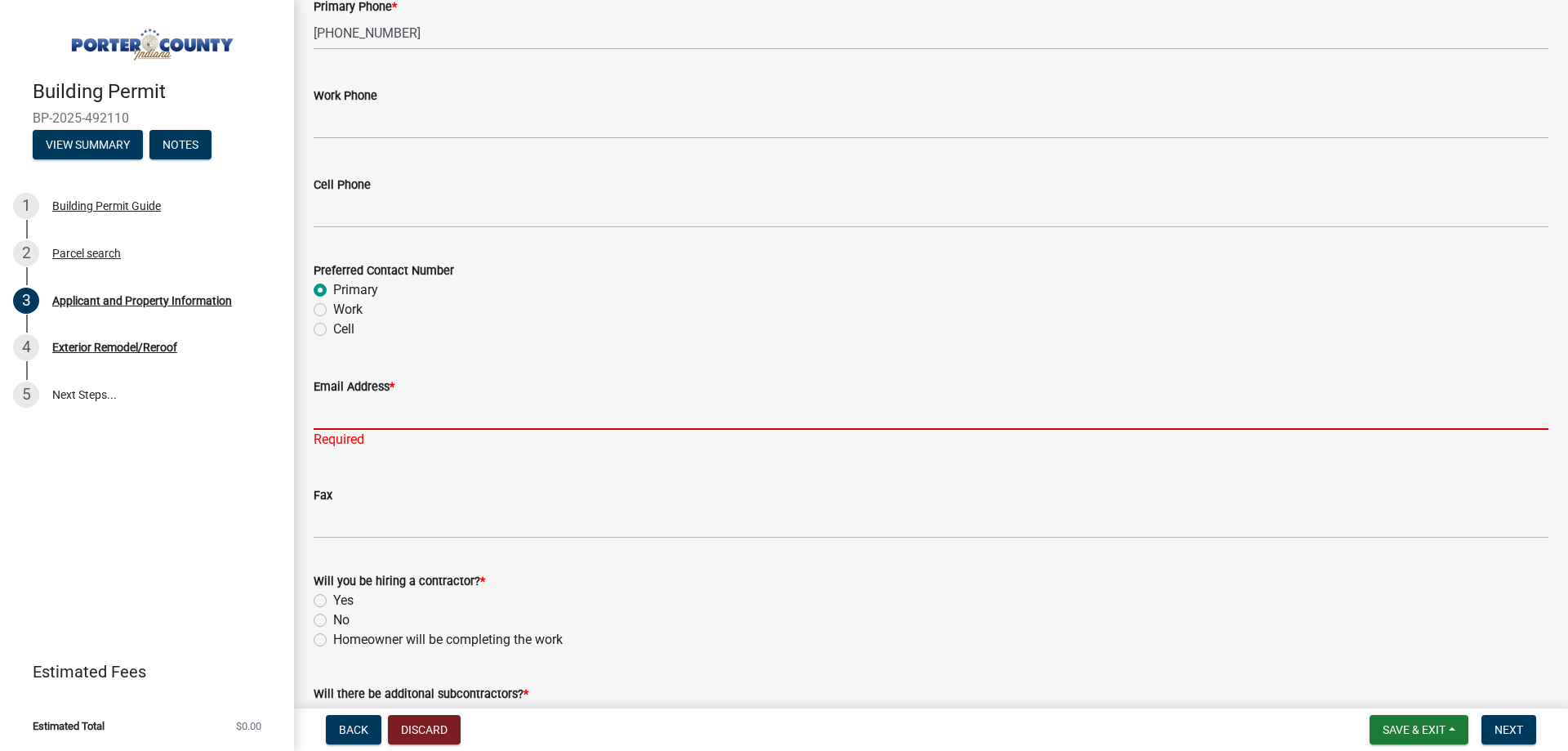
type input "[PERSON_NAME][EMAIL_ADDRESS][PERSON_NAME][DOMAIN_NAME]"
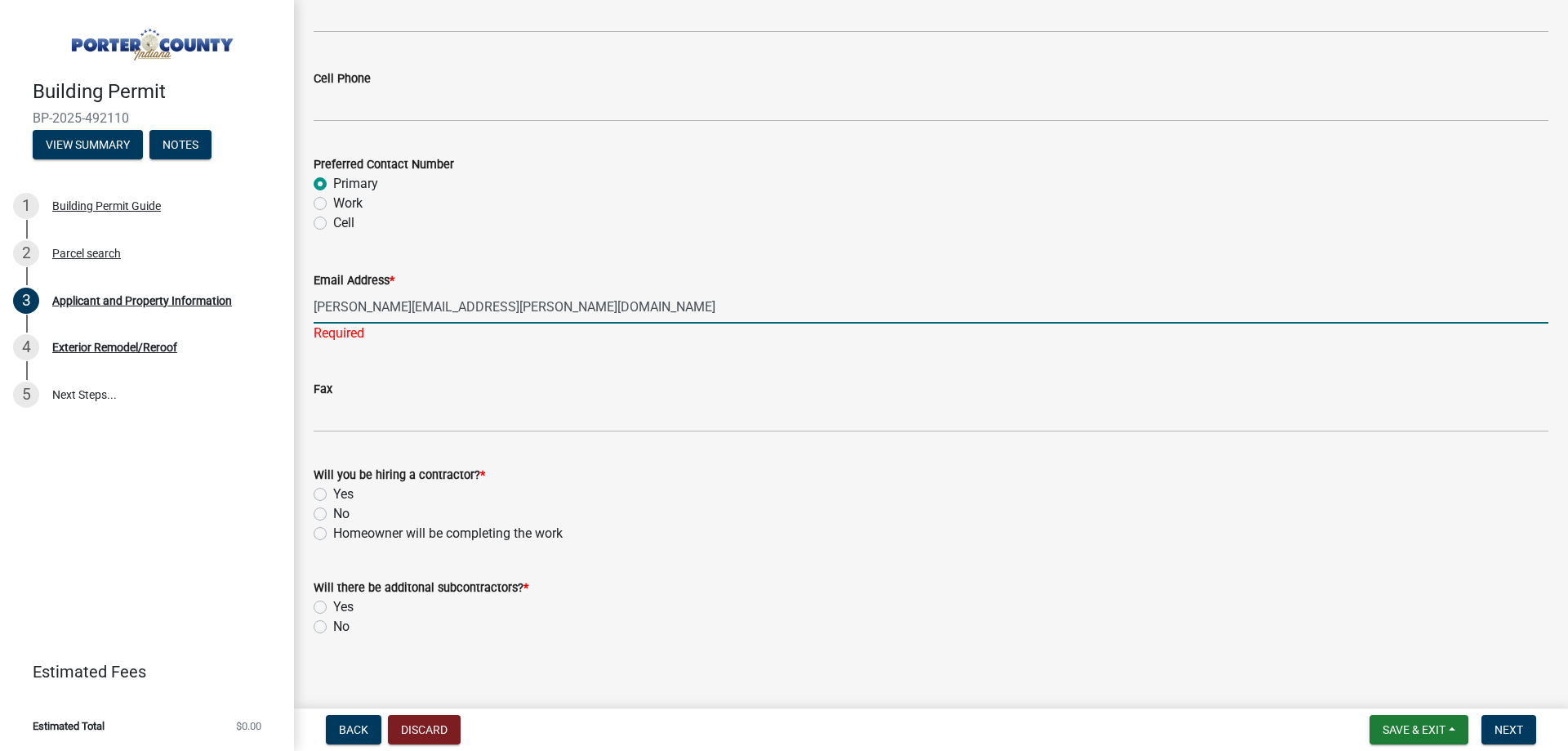
scroll to position [2325, 0]
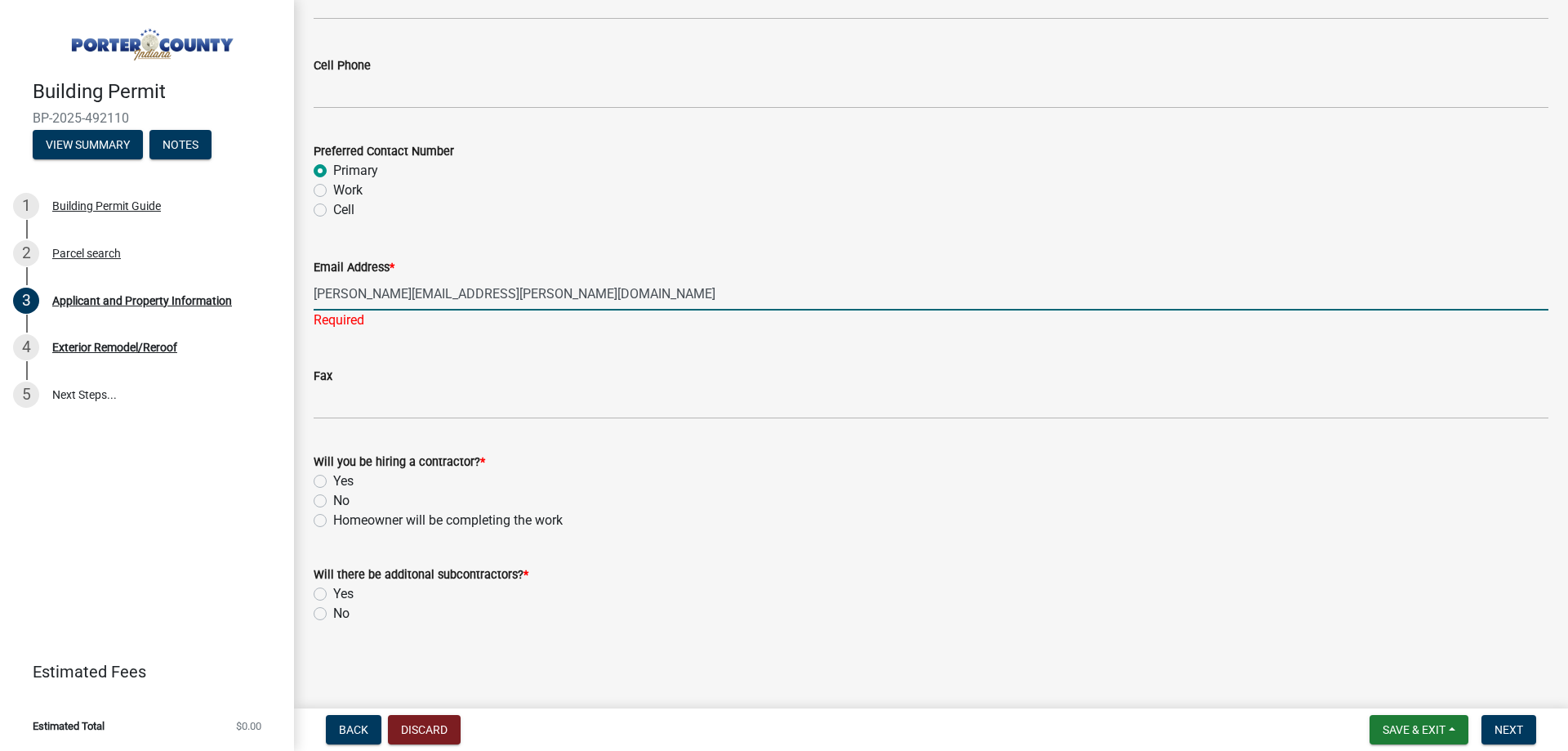
click at [313, 482] on div "Will you be hiring a contractor? * Yes No Homeowner will be completing the work" at bounding box center [931, 481] width 1259 height 98
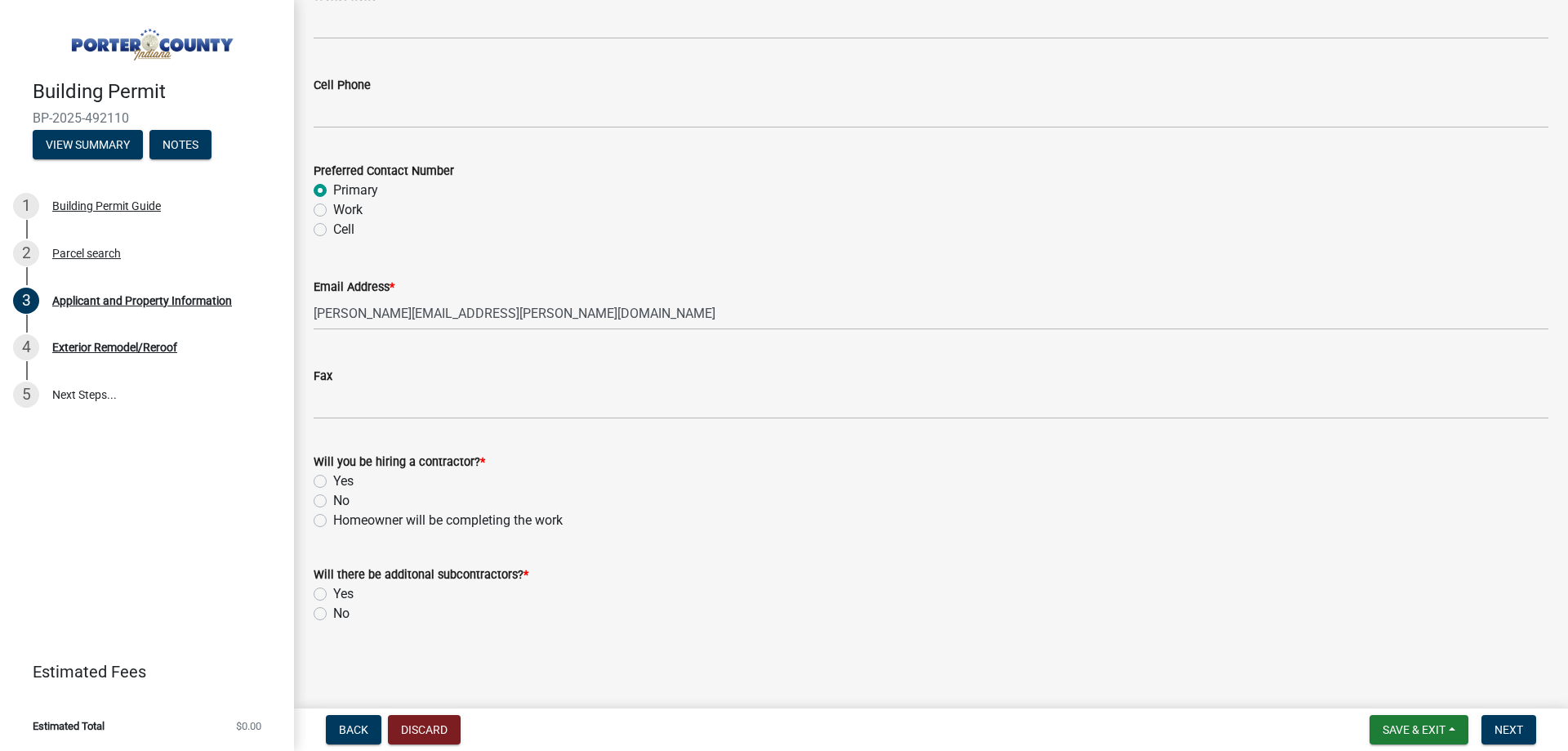
scroll to position [2306, 0]
click at [333, 480] on label "Yes" at bounding box center [343, 481] width 20 height 20
click at [333, 480] on input "Yes" at bounding box center [339, 477] width 11 height 11
radio input "true"
click at [333, 612] on label "No" at bounding box center [341, 614] width 16 height 20
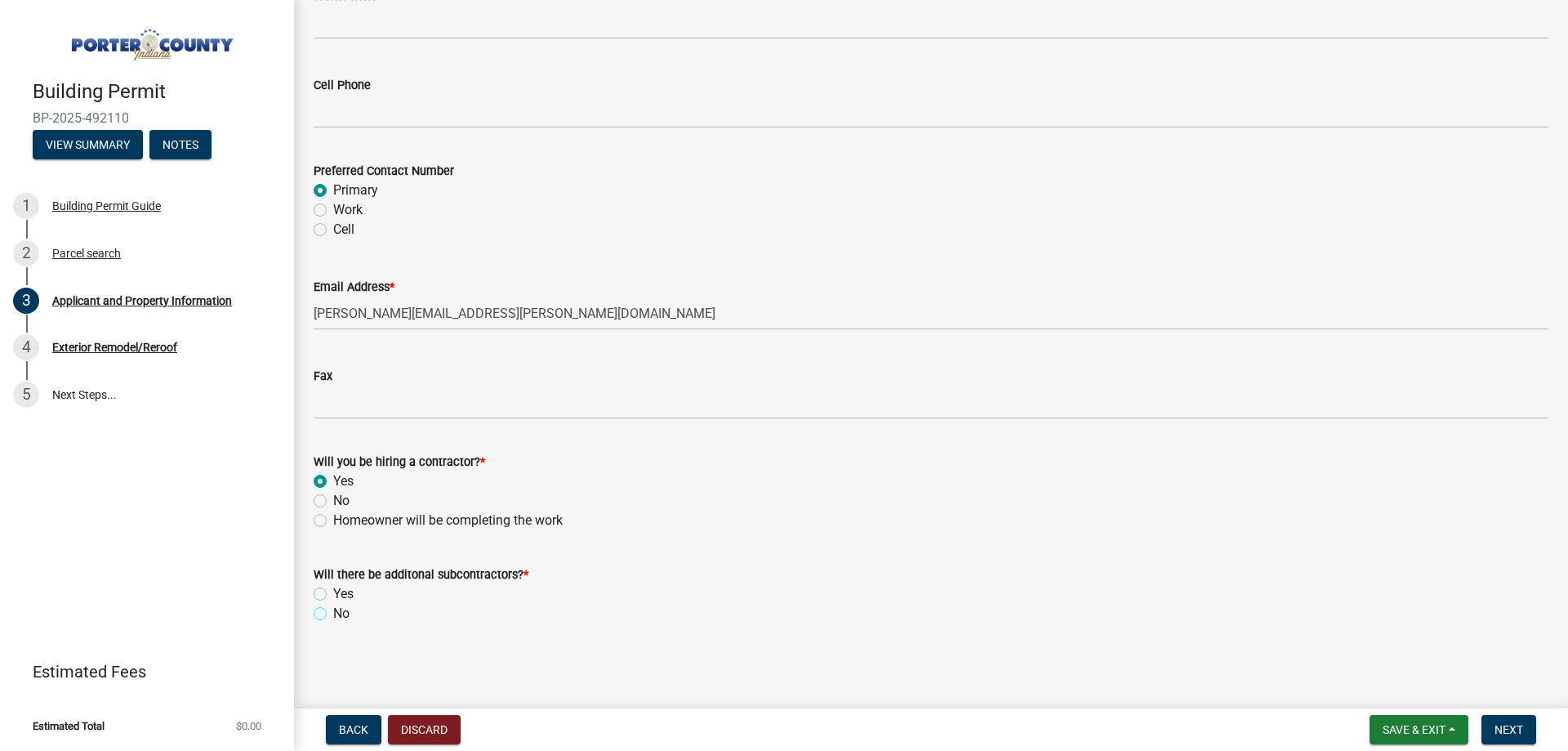
click at [333, 612] on input "No" at bounding box center [339, 609] width 11 height 11
radio input "true"
click at [1512, 729] on span "Next" at bounding box center [1508, 729] width 28 height 13
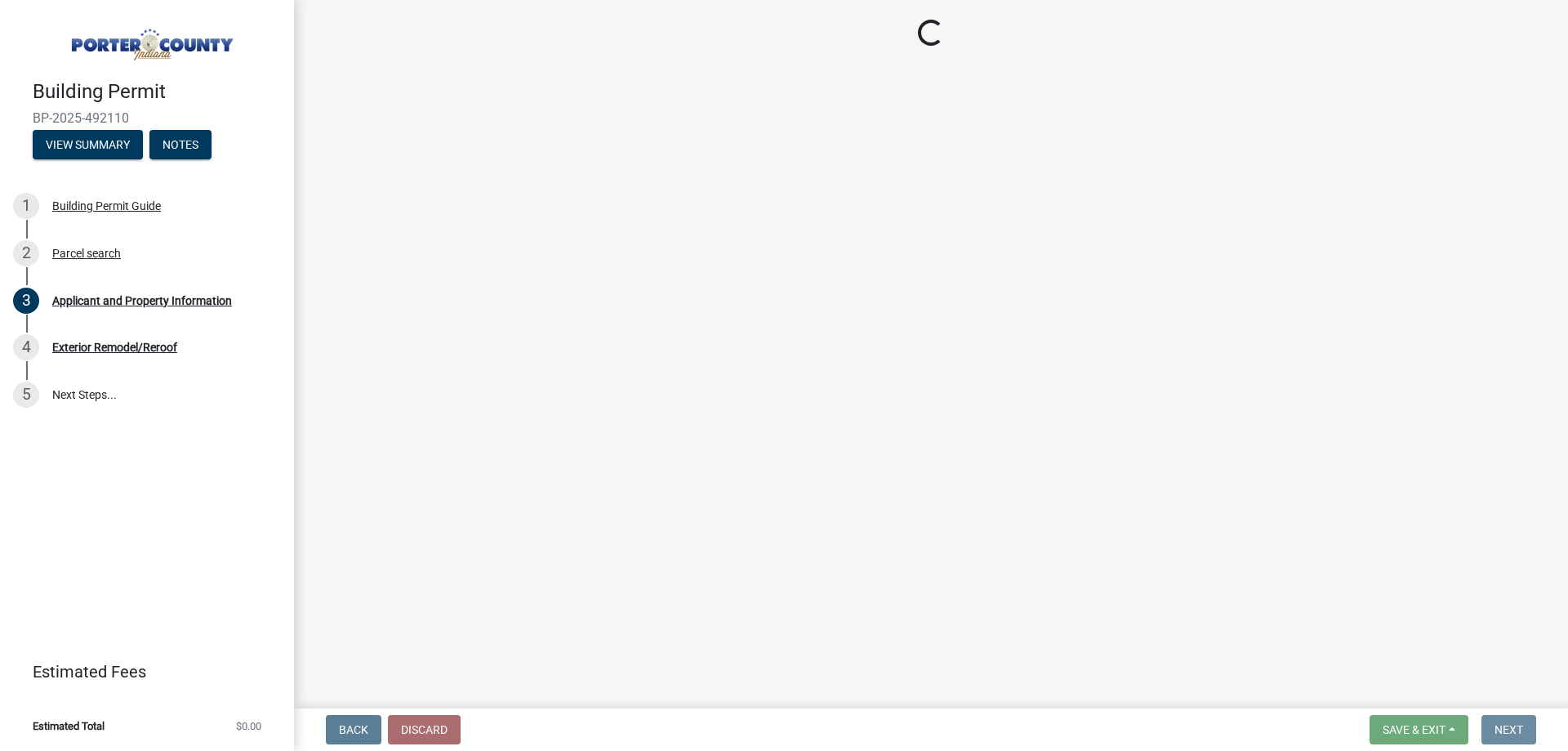
scroll to position [0, 0]
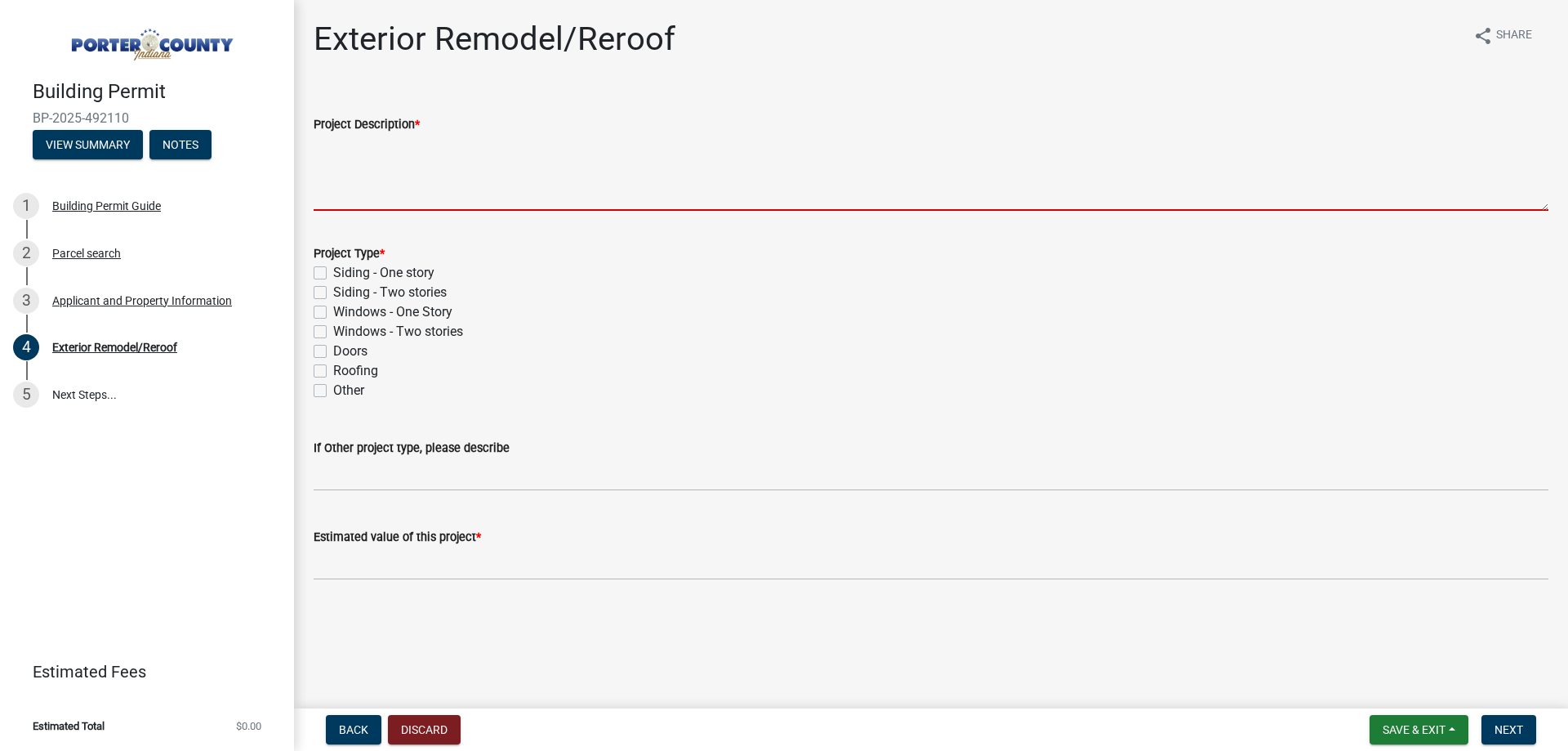
click at [375, 186] on textarea "Project Description *" at bounding box center [931, 173] width 1235 height 77
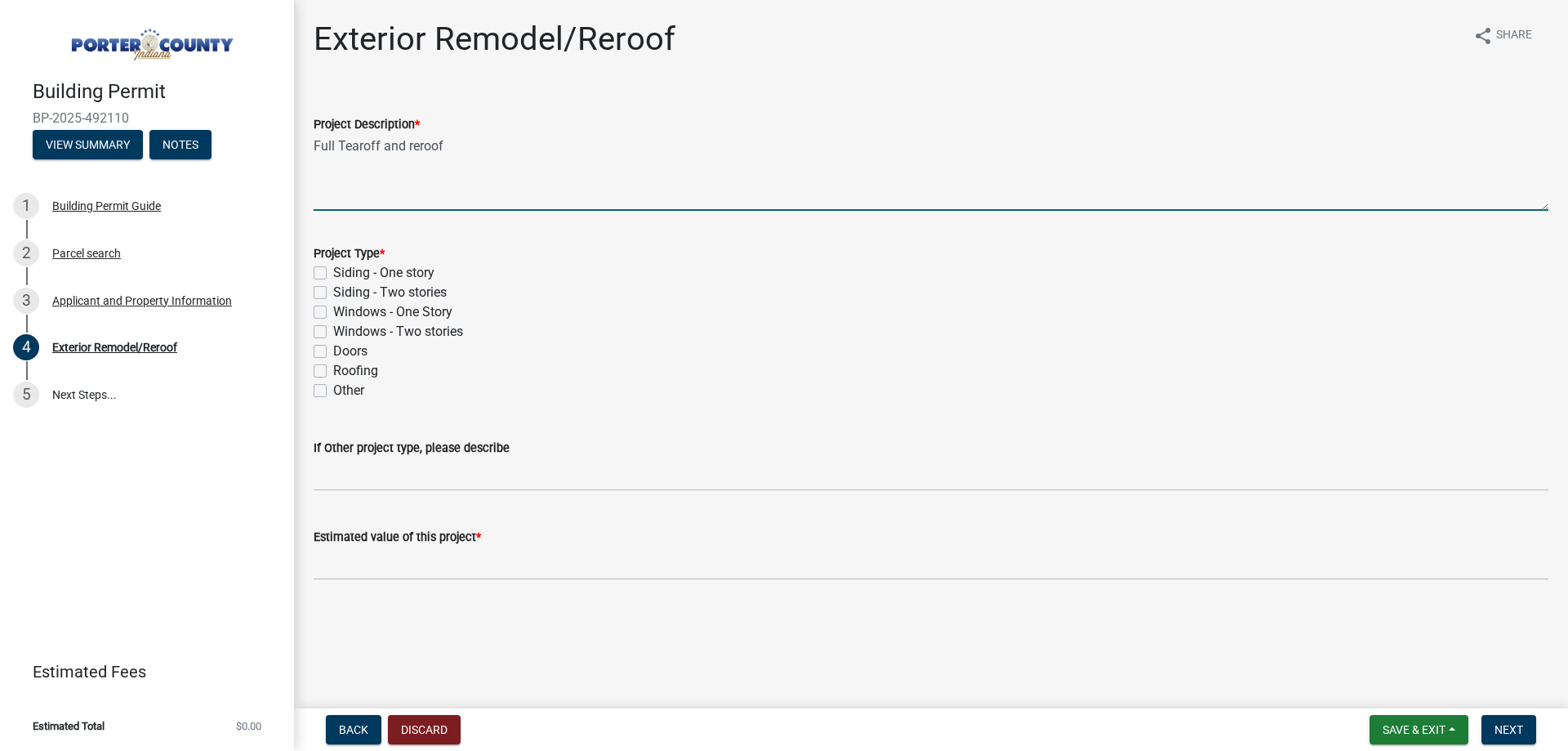
click at [361, 148] on textarea "Full Tearoff and reroof" at bounding box center [931, 173] width 1235 height 77
type textarea "Full Tear off and reroof"
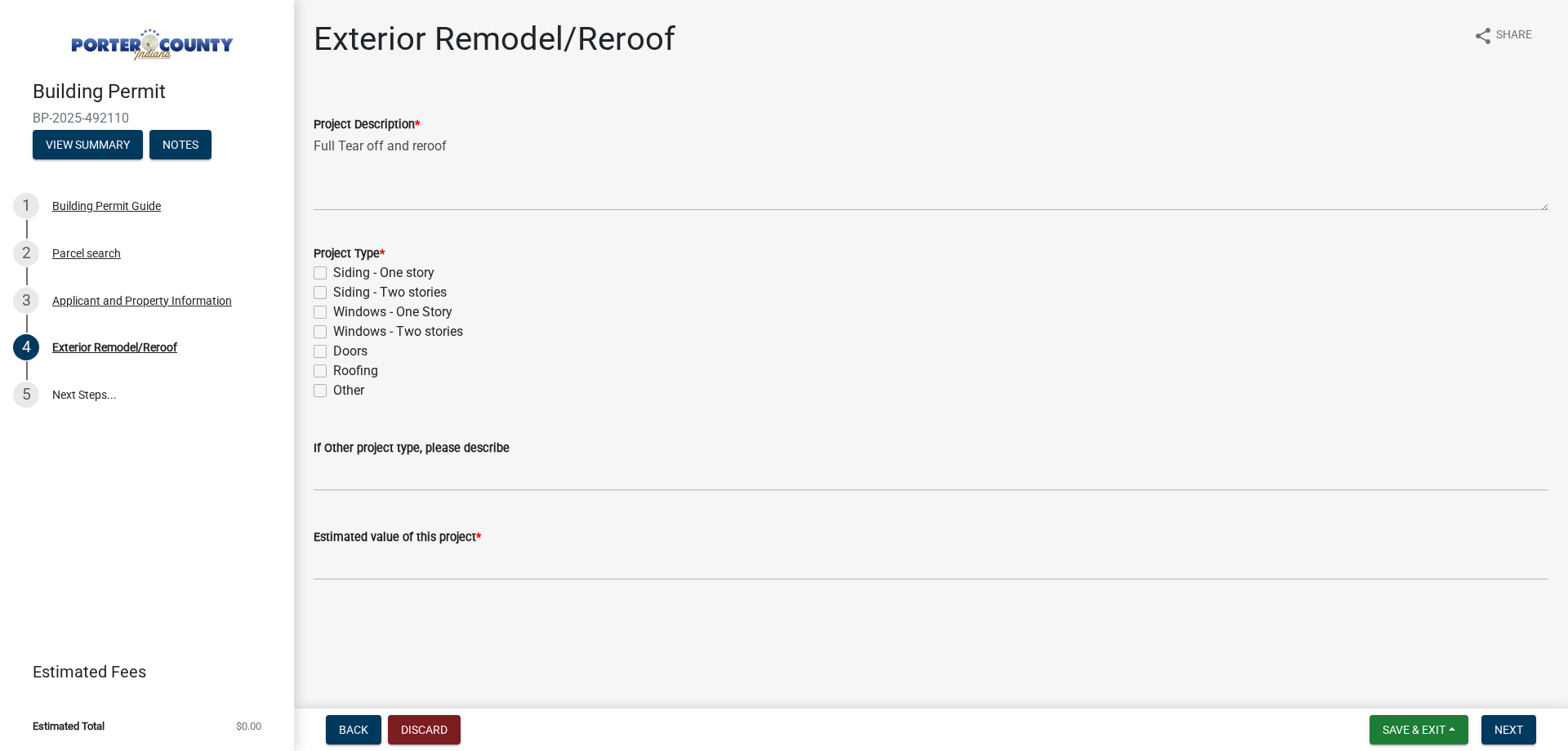
click at [333, 371] on label "Roofing" at bounding box center [355, 371] width 44 height 20
click at [333, 371] on input "Roofing" at bounding box center [339, 367] width 11 height 11
checkbox input "true"
checkbox input "false"
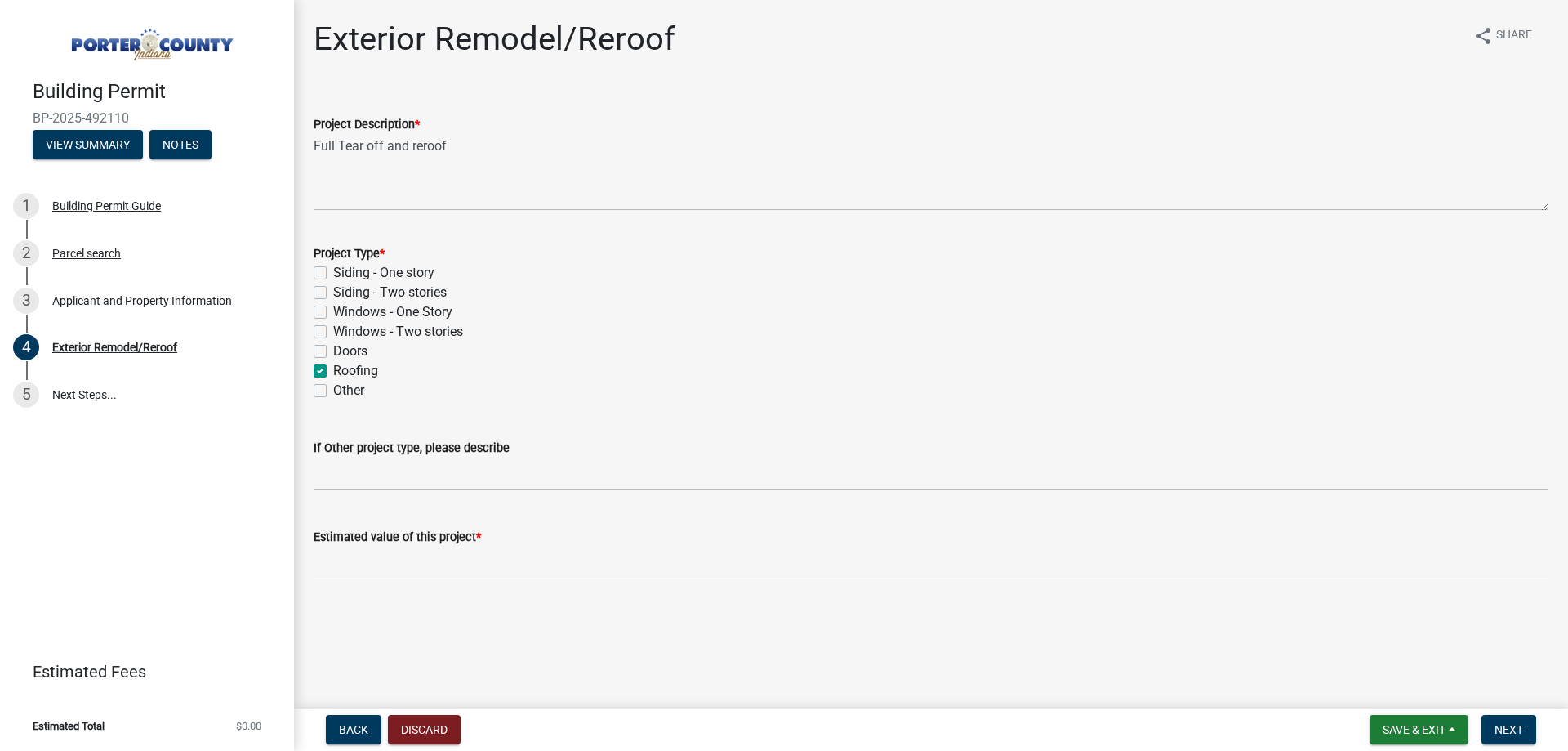
checkbox input "false"
checkbox input "true"
checkbox input "false"
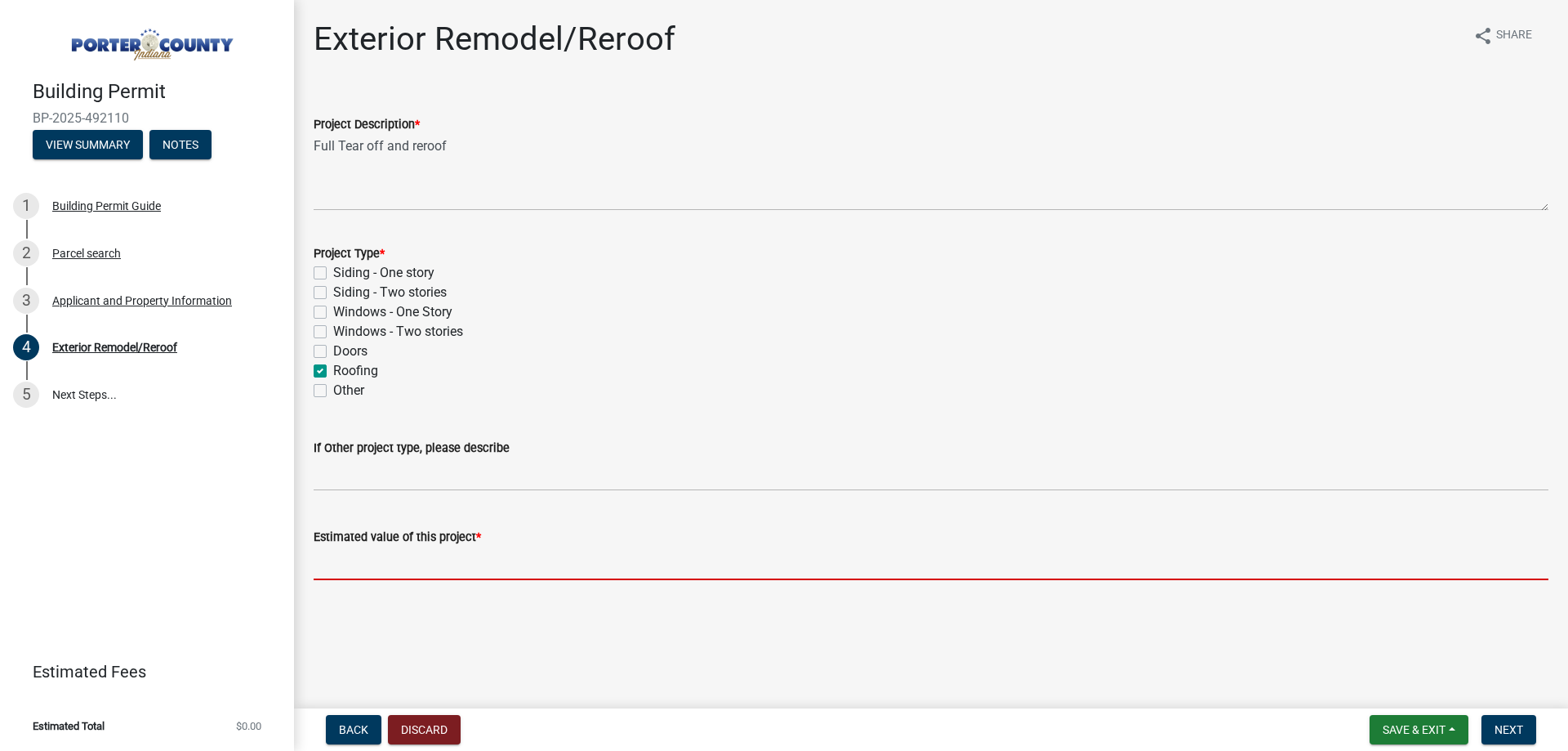
click at [388, 566] on input "text" at bounding box center [931, 563] width 1235 height 34
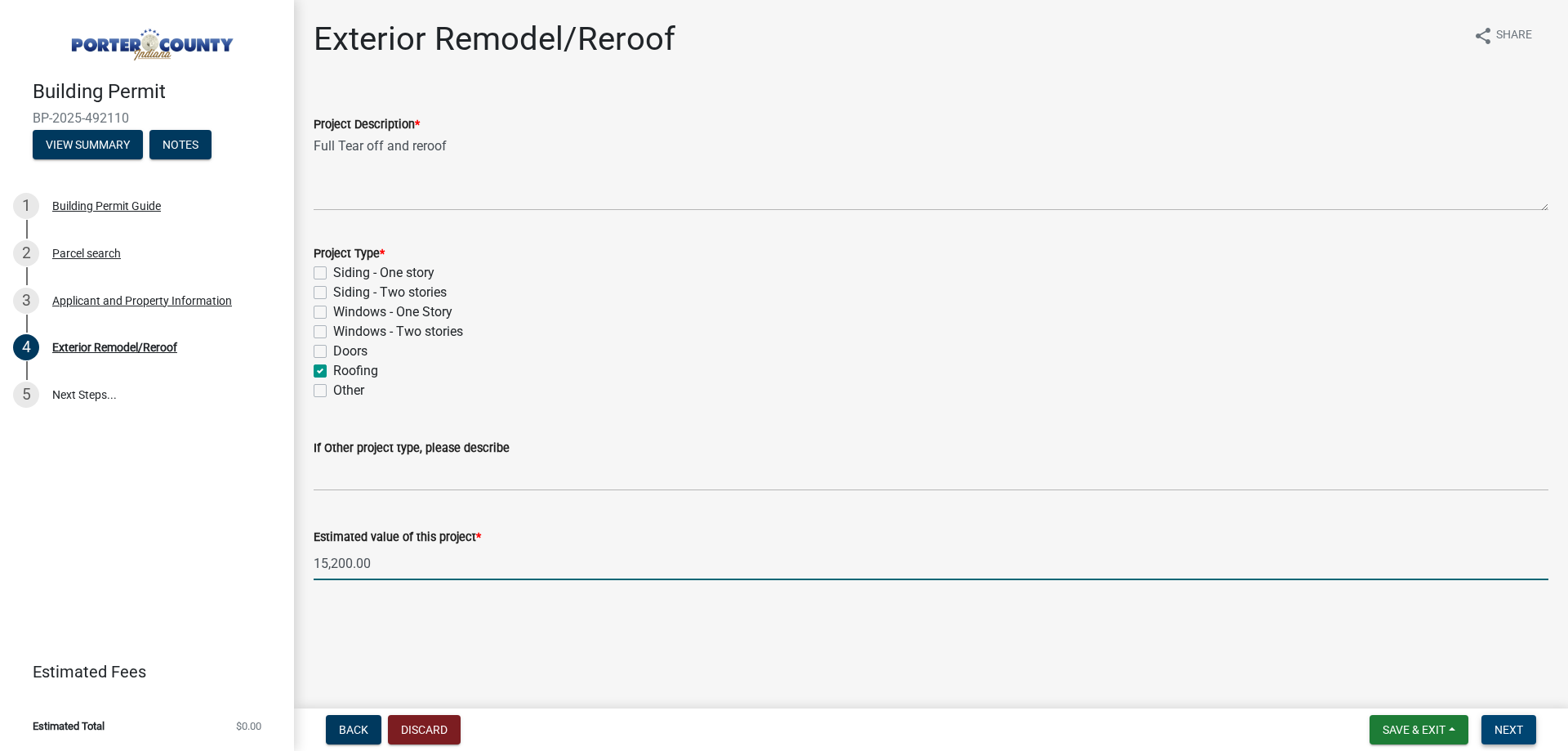
type input "15200"
click at [1516, 728] on span "Next" at bounding box center [1508, 729] width 28 height 13
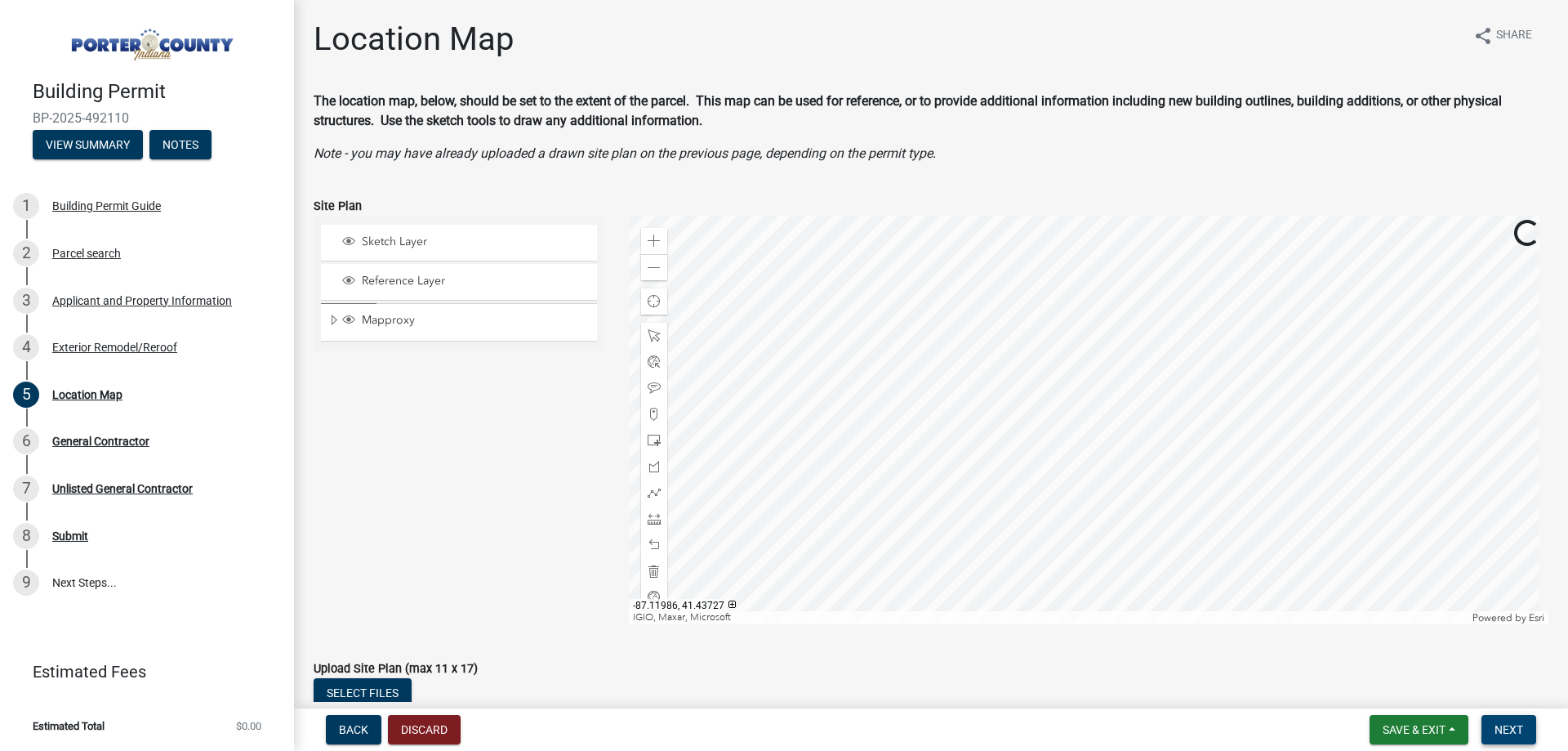
click at [1513, 733] on span "Next" at bounding box center [1508, 729] width 28 height 13
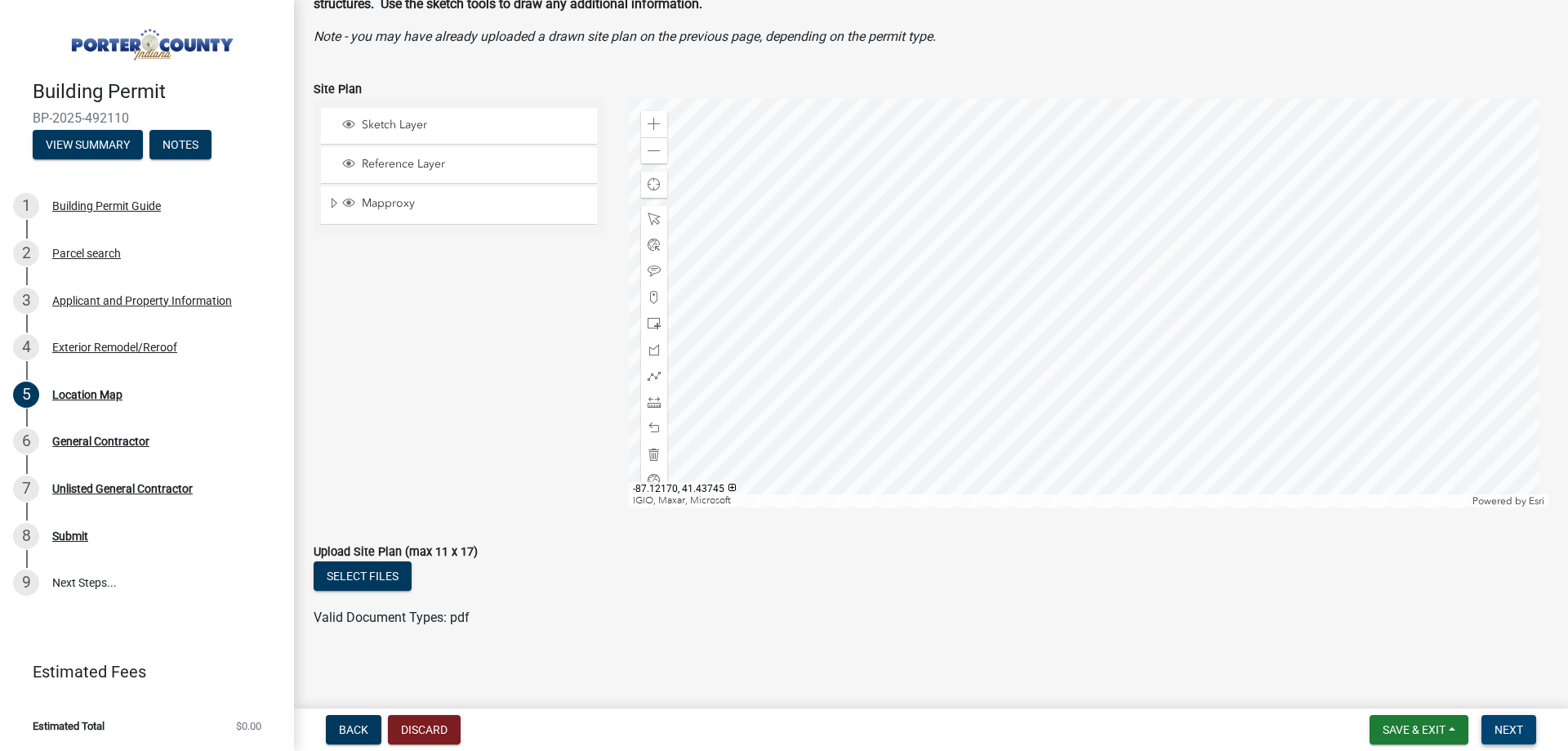
scroll to position [121, 0]
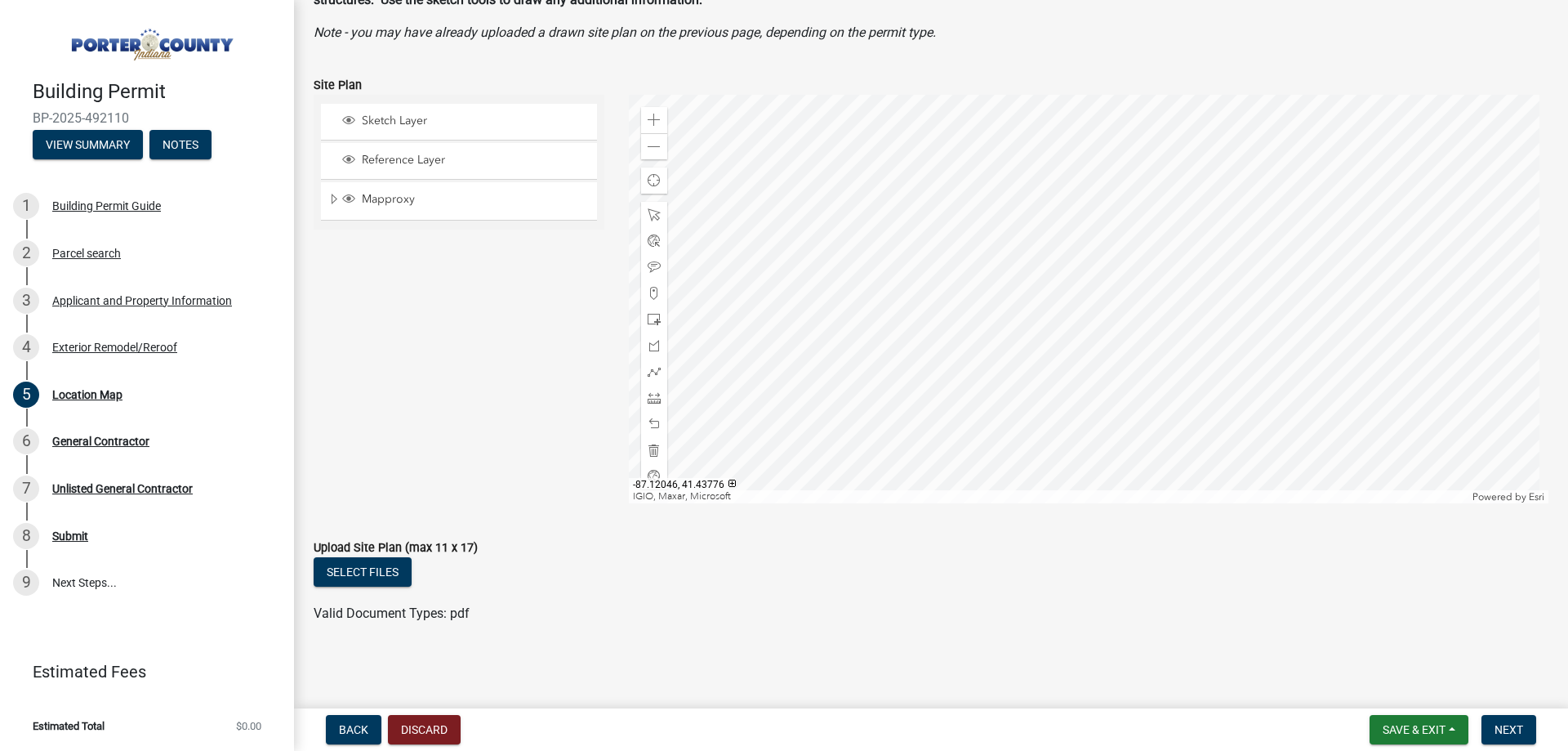
click at [1079, 285] on div at bounding box center [1090, 299] width 921 height 409
click at [1516, 735] on span "Next" at bounding box center [1508, 729] width 28 height 13
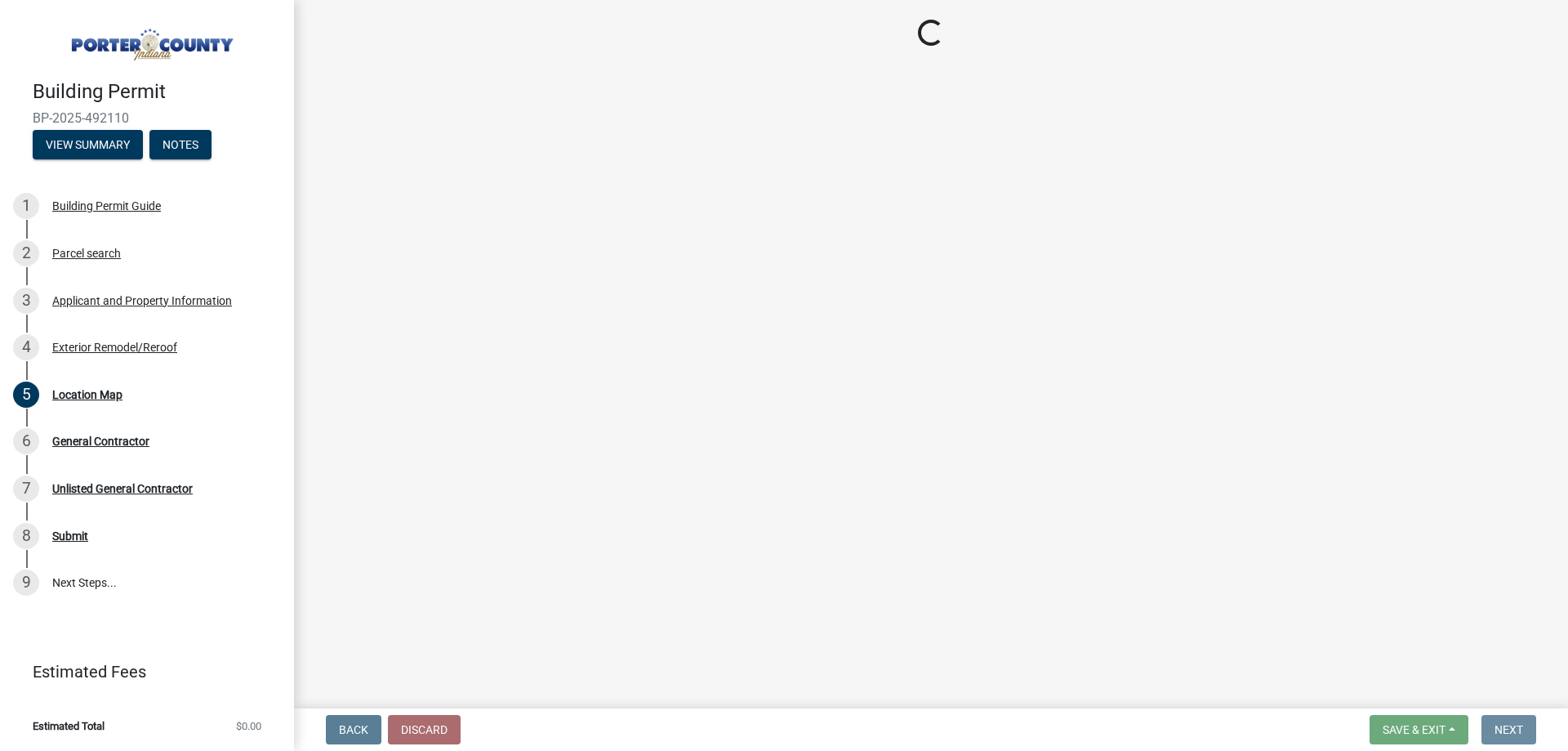
scroll to position [0, 0]
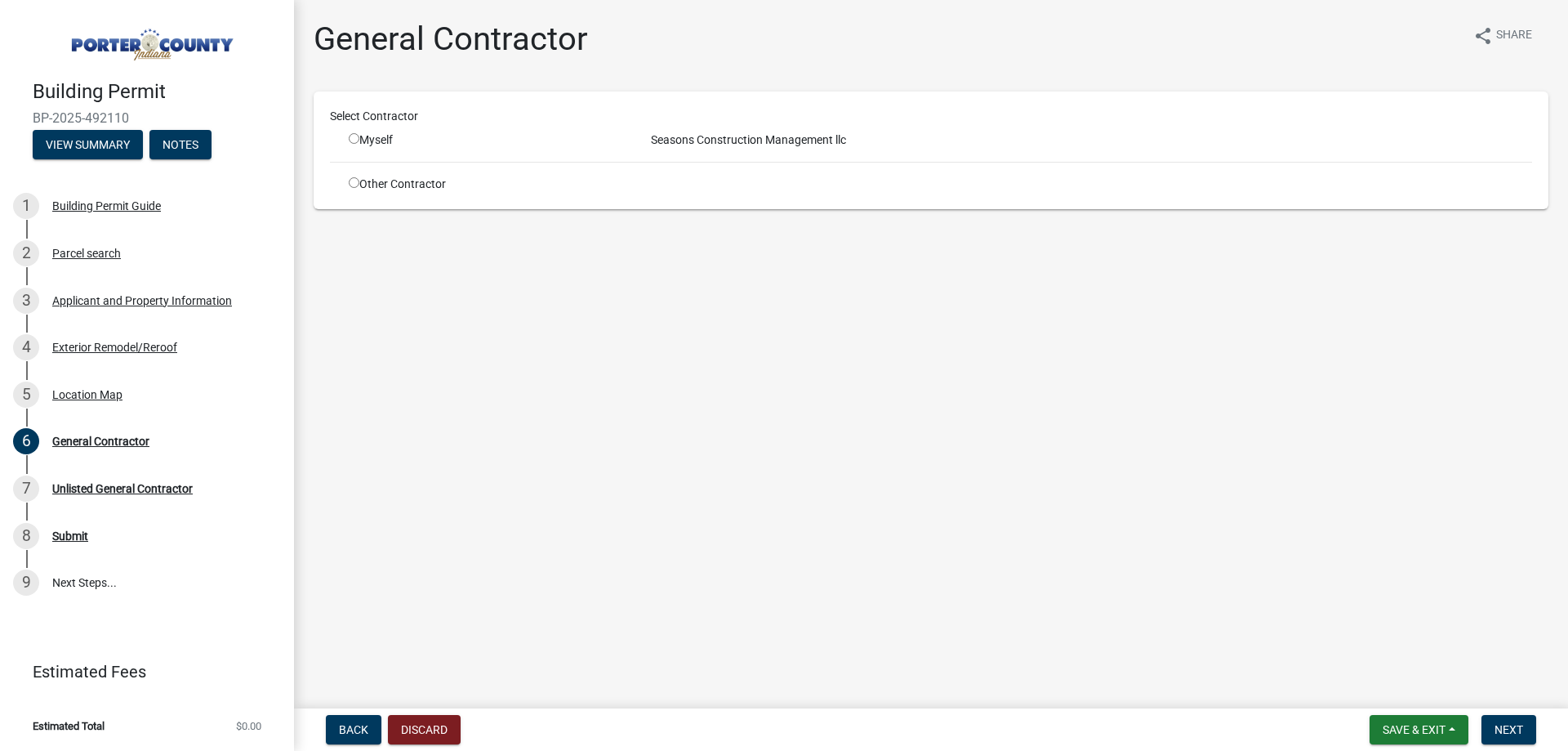
click at [355, 143] on input "radio" at bounding box center [354, 139] width 11 height 11
radio input "true"
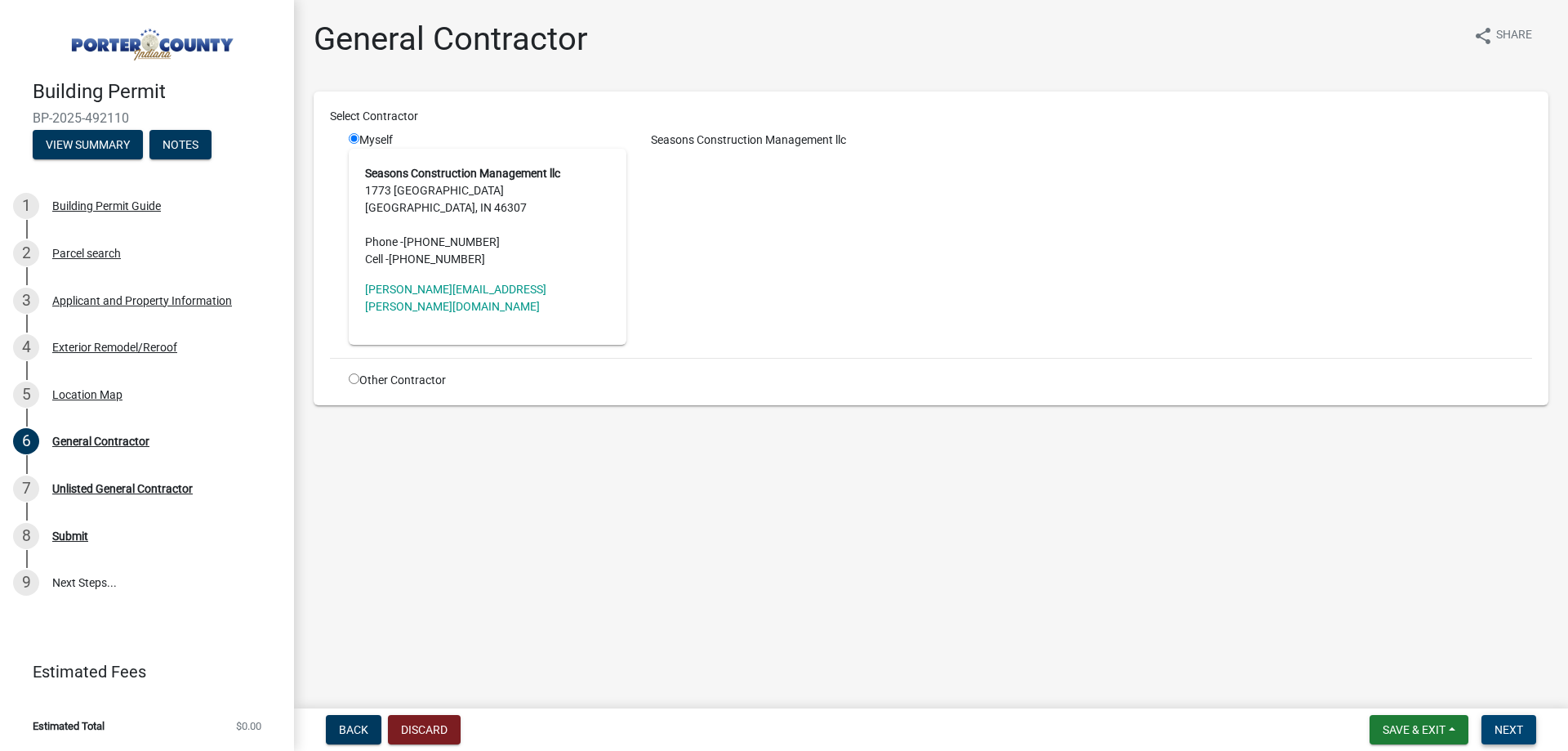
click at [1521, 726] on span "Next" at bounding box center [1508, 729] width 28 height 13
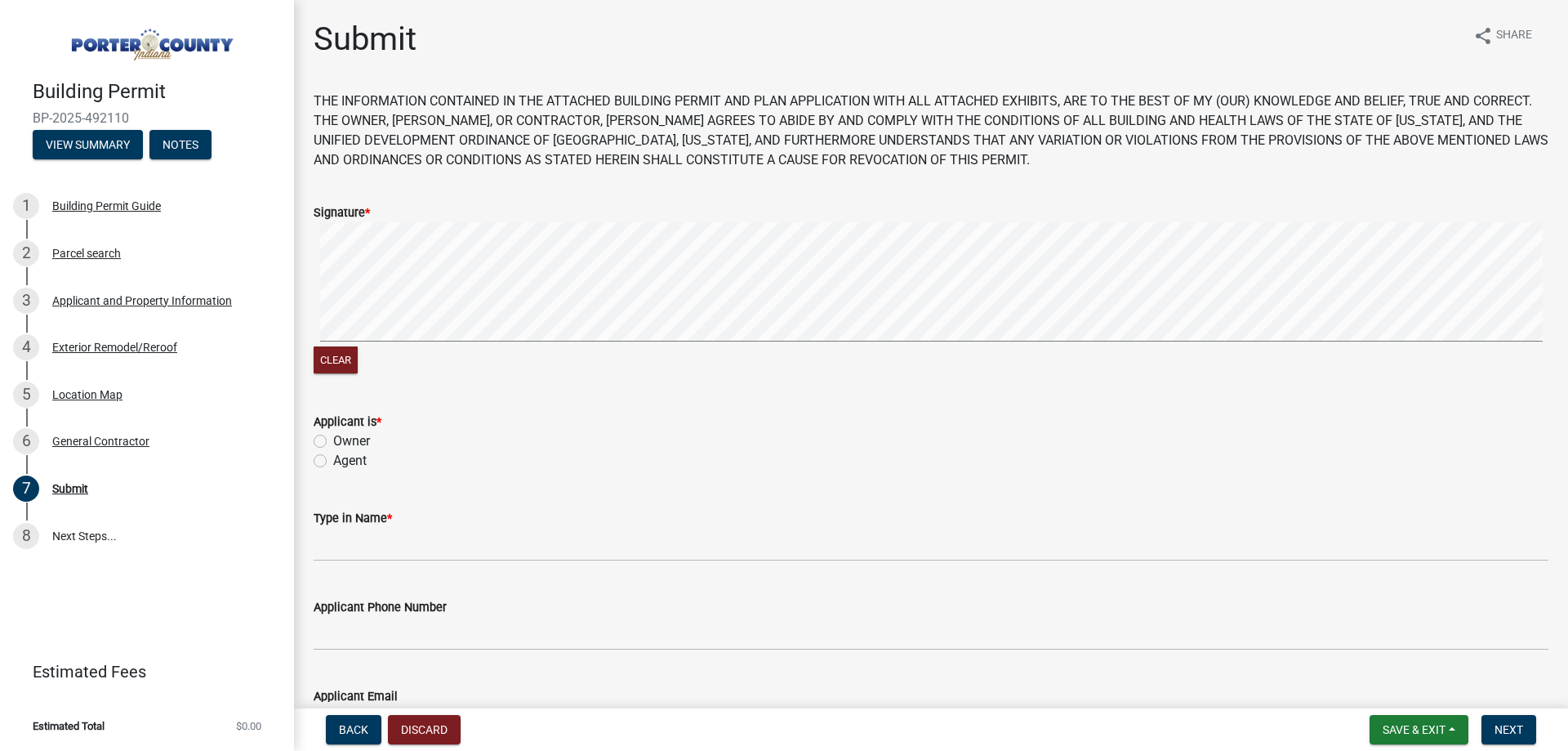
click at [333, 459] on label "Agent" at bounding box center [350, 461] width 34 height 20
click at [333, 459] on input "Agent" at bounding box center [339, 457] width 11 height 11
radio input "true"
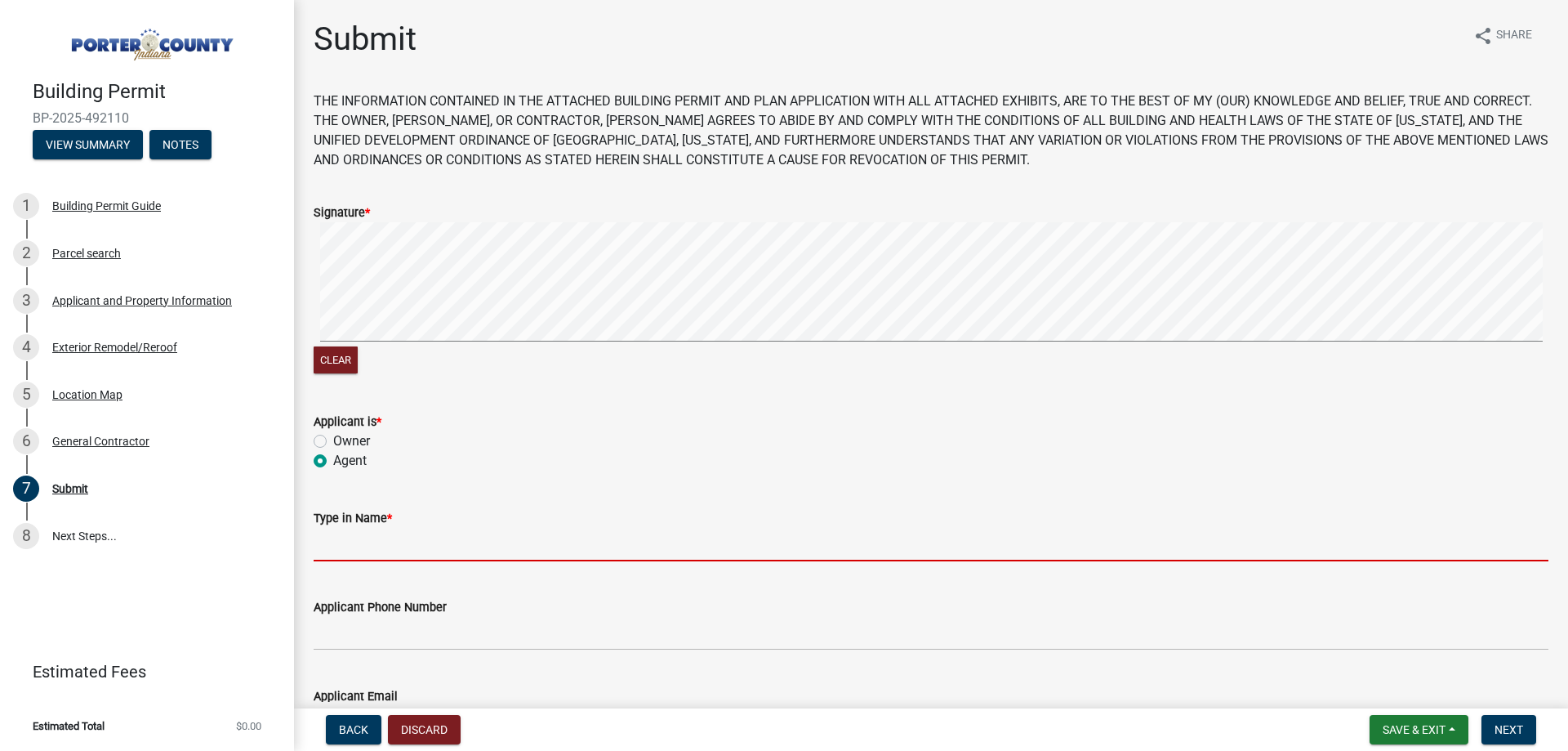
click at [335, 544] on input "Type in Name *" at bounding box center [931, 544] width 1235 height 34
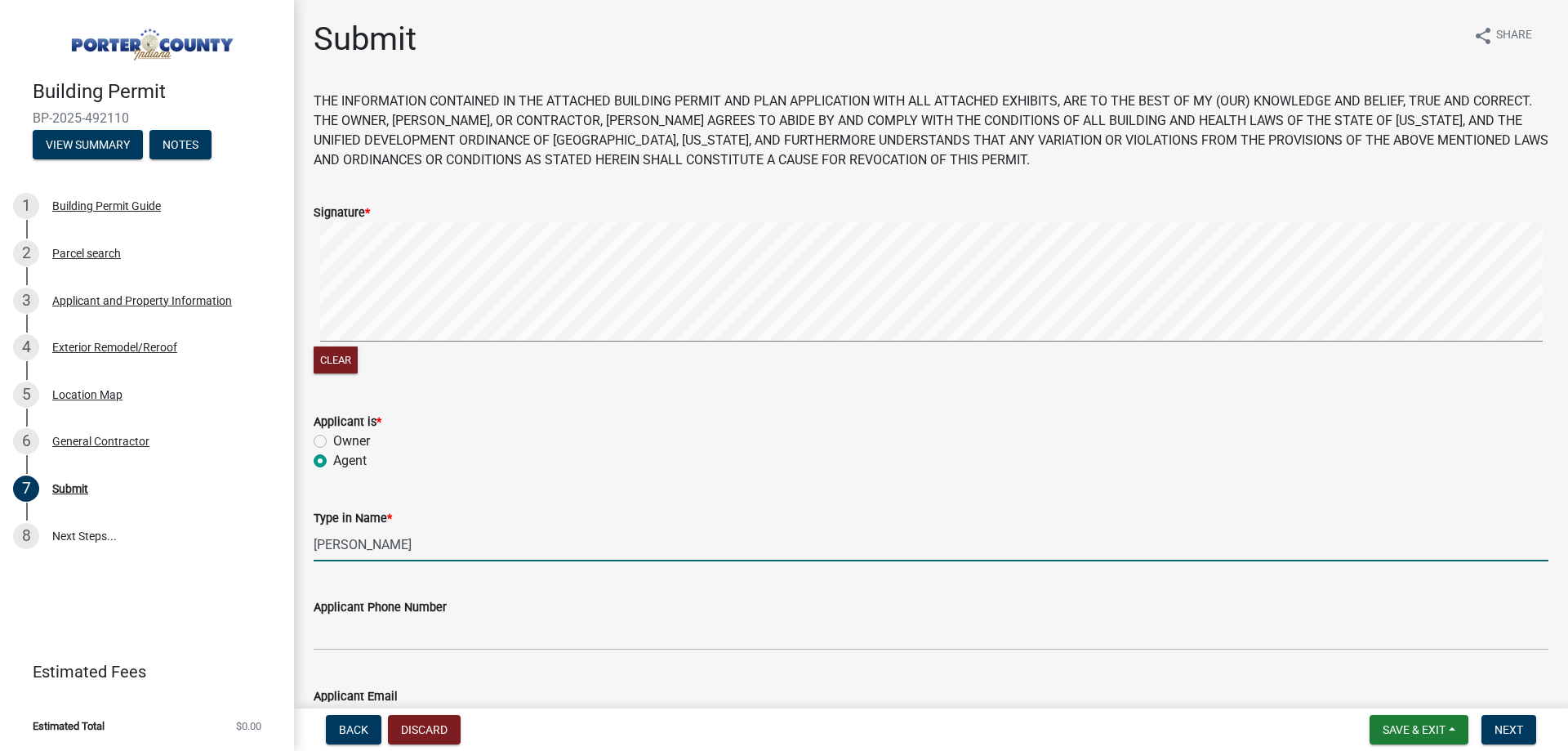
type input "[PERSON_NAME]"
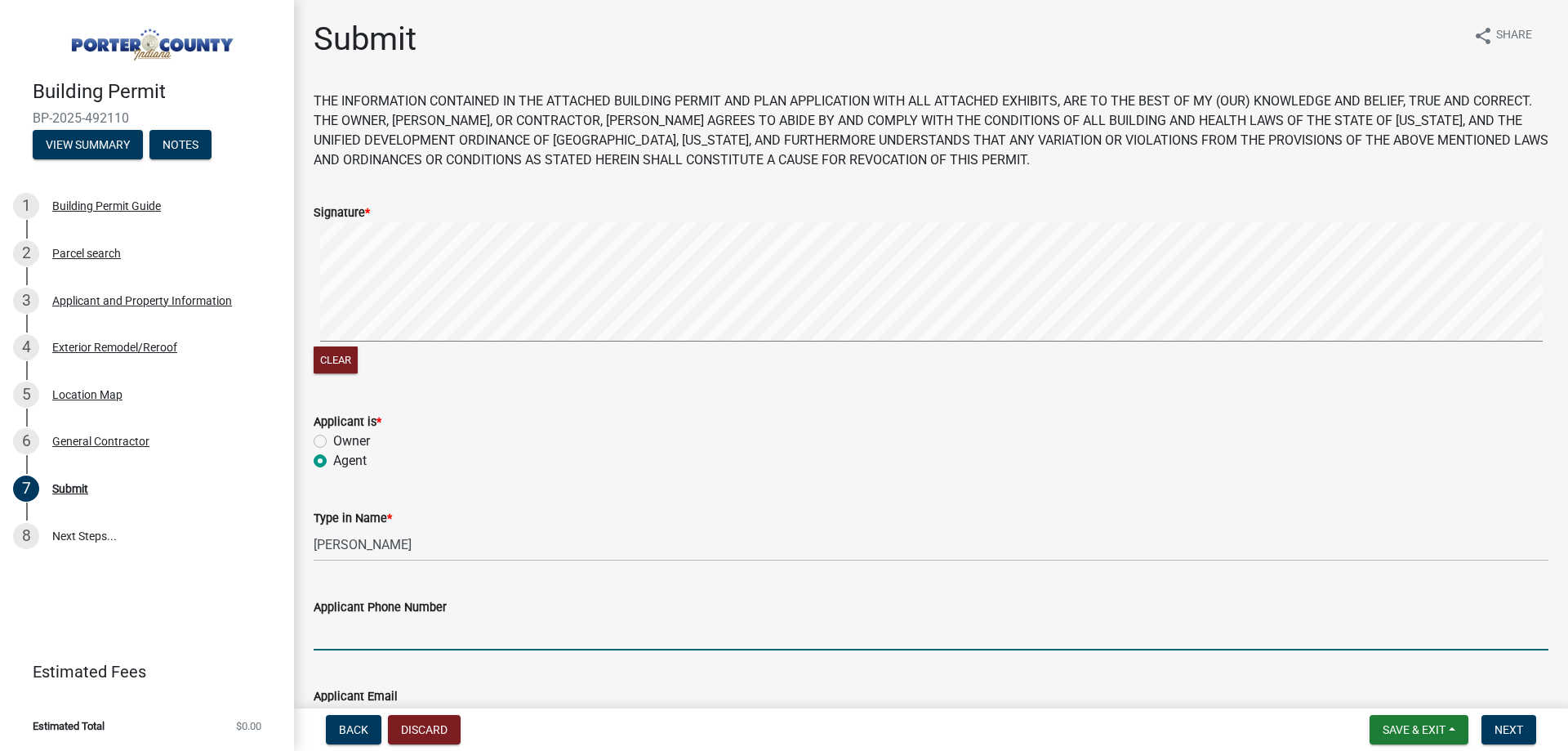
click at [344, 637] on input "Applicant Phone Number" at bounding box center [931, 633] width 1235 height 34
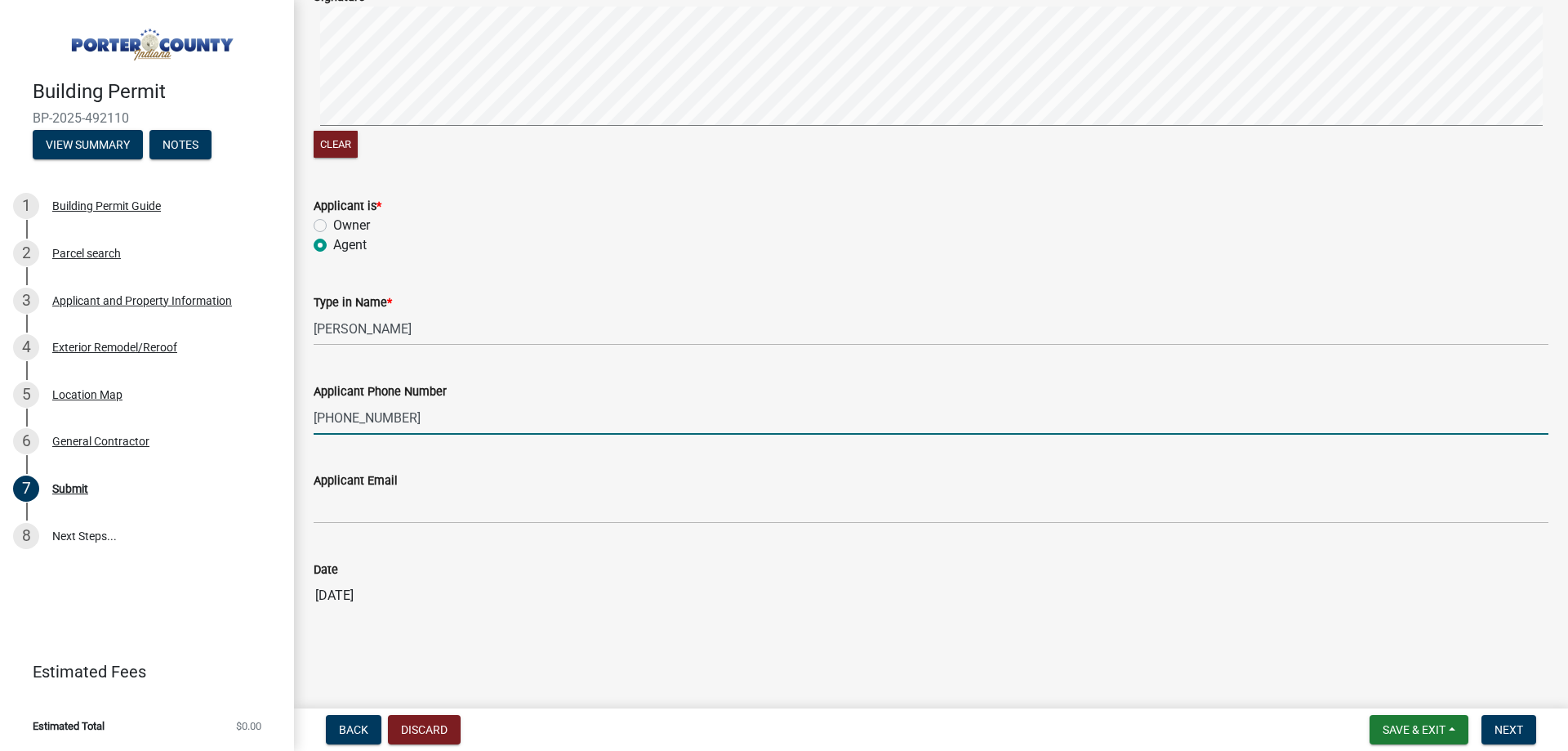
type input "[PHONE_NUMBER]"
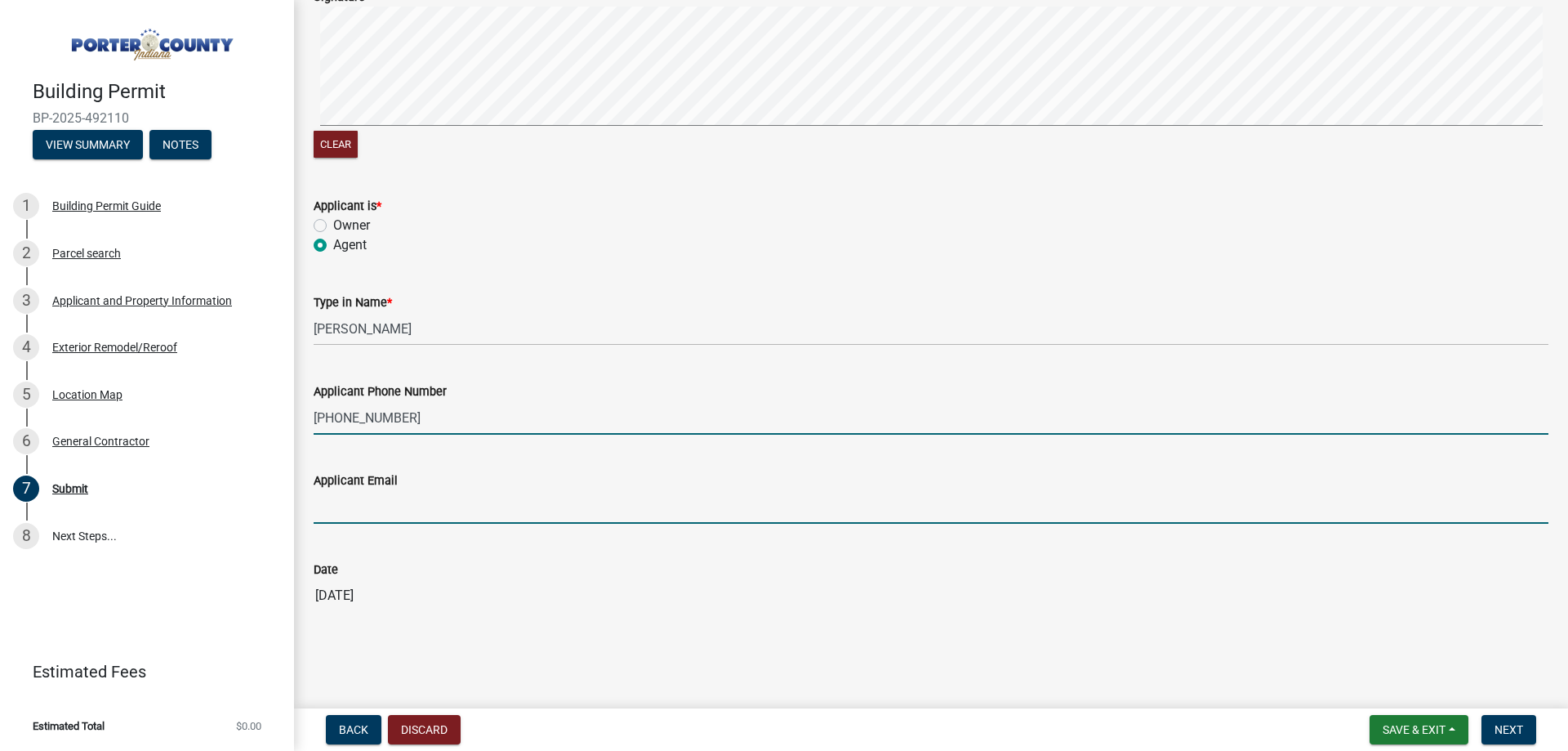
click at [371, 500] on input "Applicant Email" at bounding box center [931, 507] width 1235 height 34
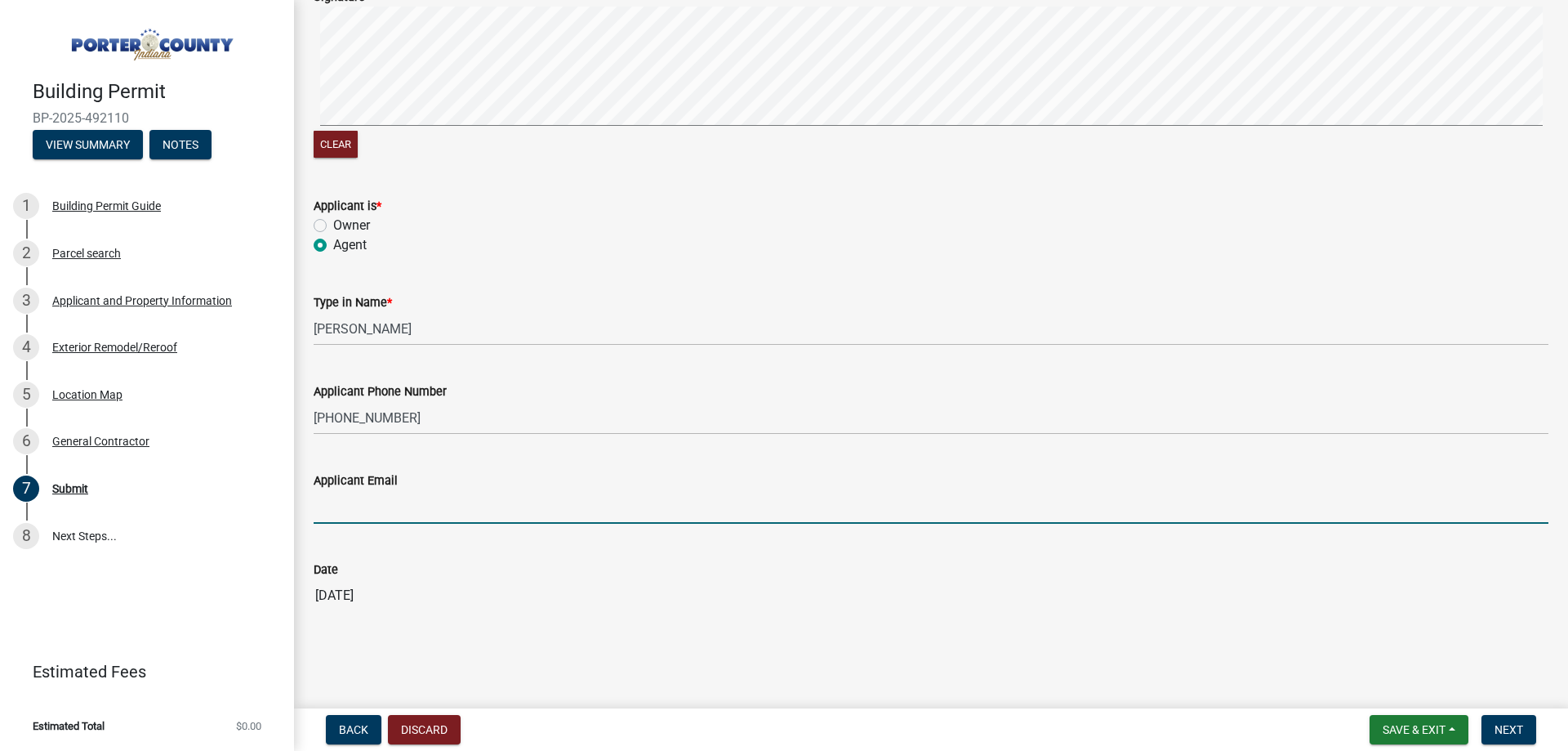
type input "[PERSON_NAME][EMAIL_ADDRESS][PERSON_NAME][DOMAIN_NAME]"
click at [1511, 724] on span "Next" at bounding box center [1508, 729] width 28 height 13
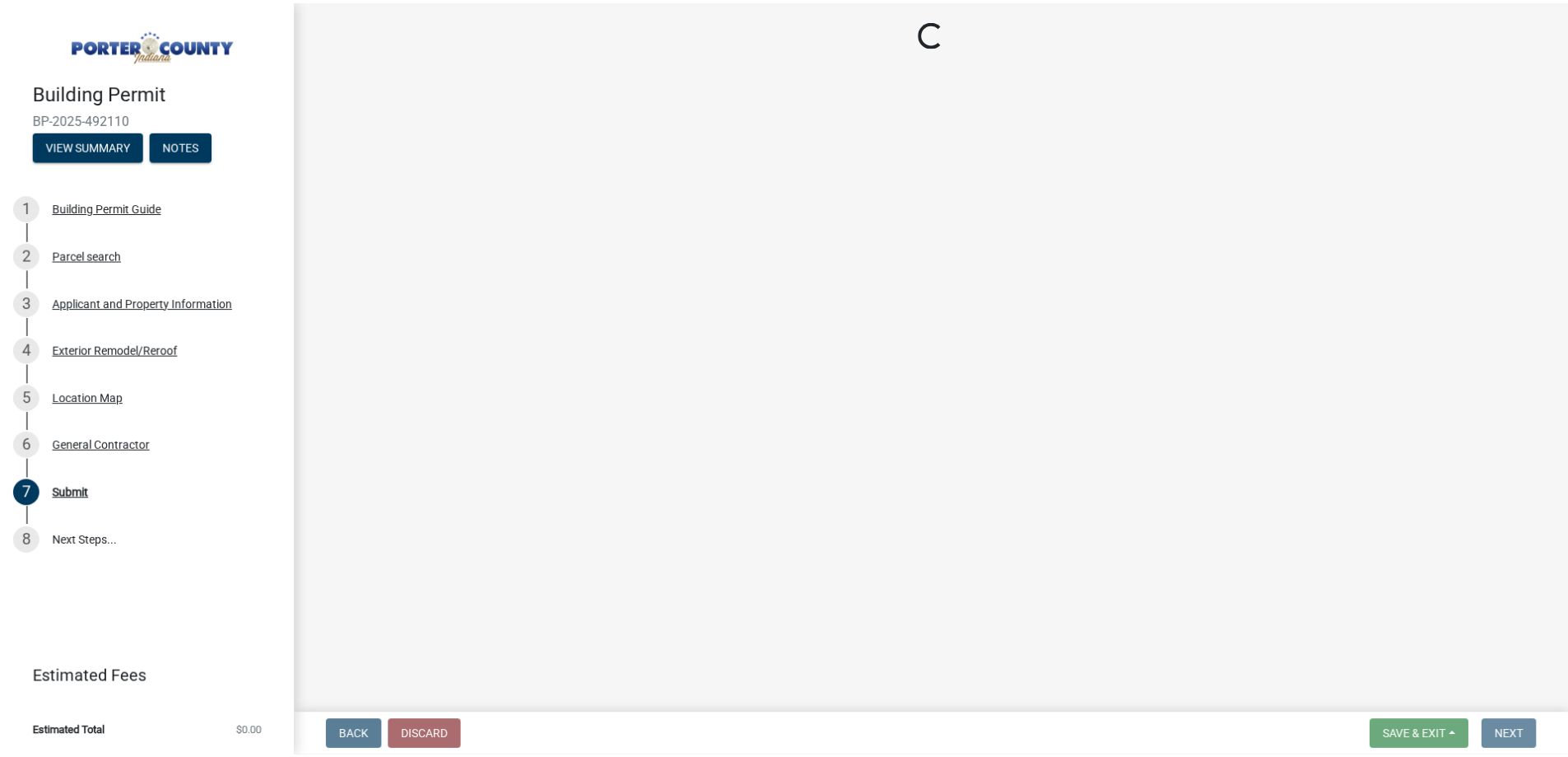
scroll to position [0, 0]
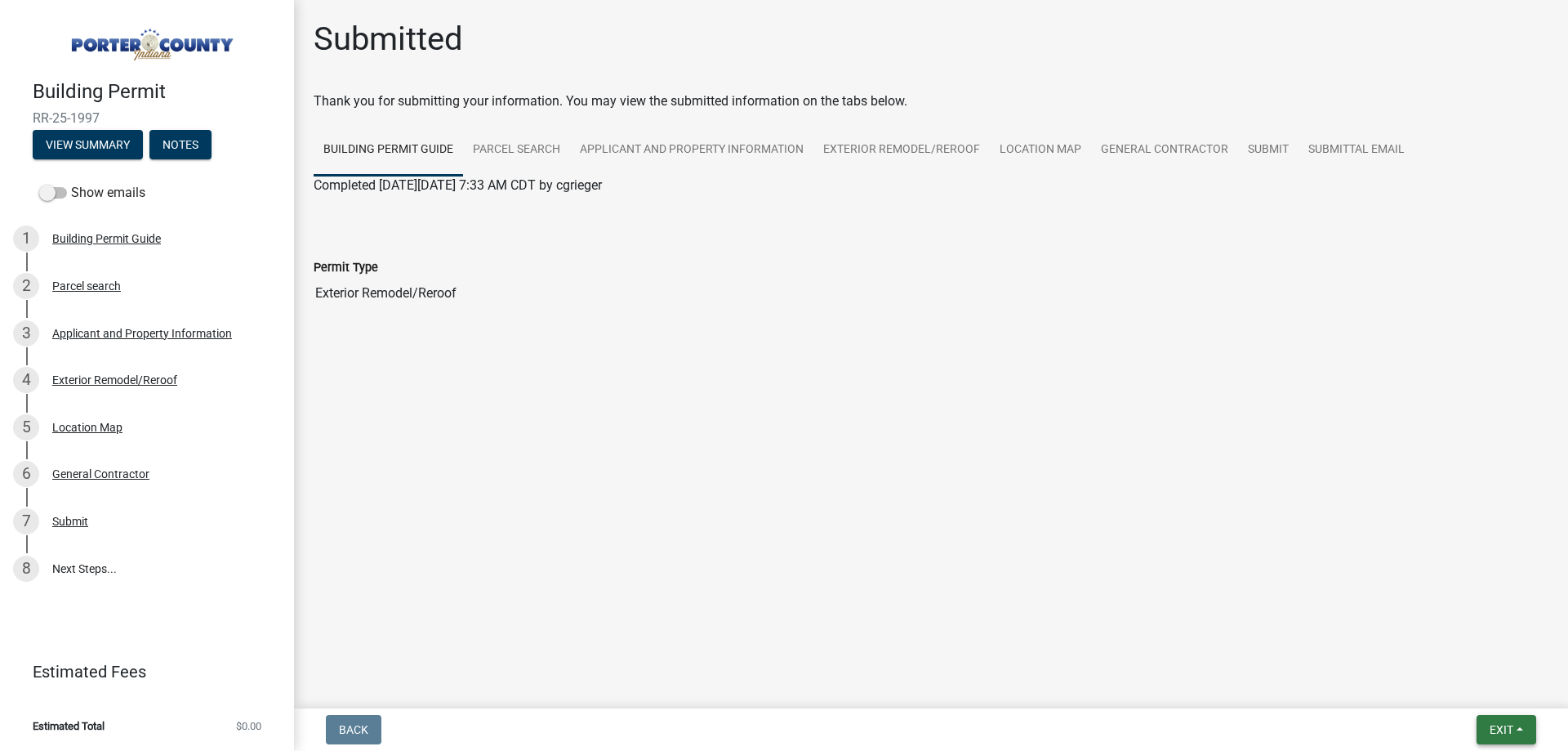
click at [1495, 731] on span "Exit" at bounding box center [1502, 729] width 24 height 13
click at [1467, 688] on button "Save & Exit" at bounding box center [1471, 687] width 131 height 39
